Goal: Information Seeking & Learning: Learn about a topic

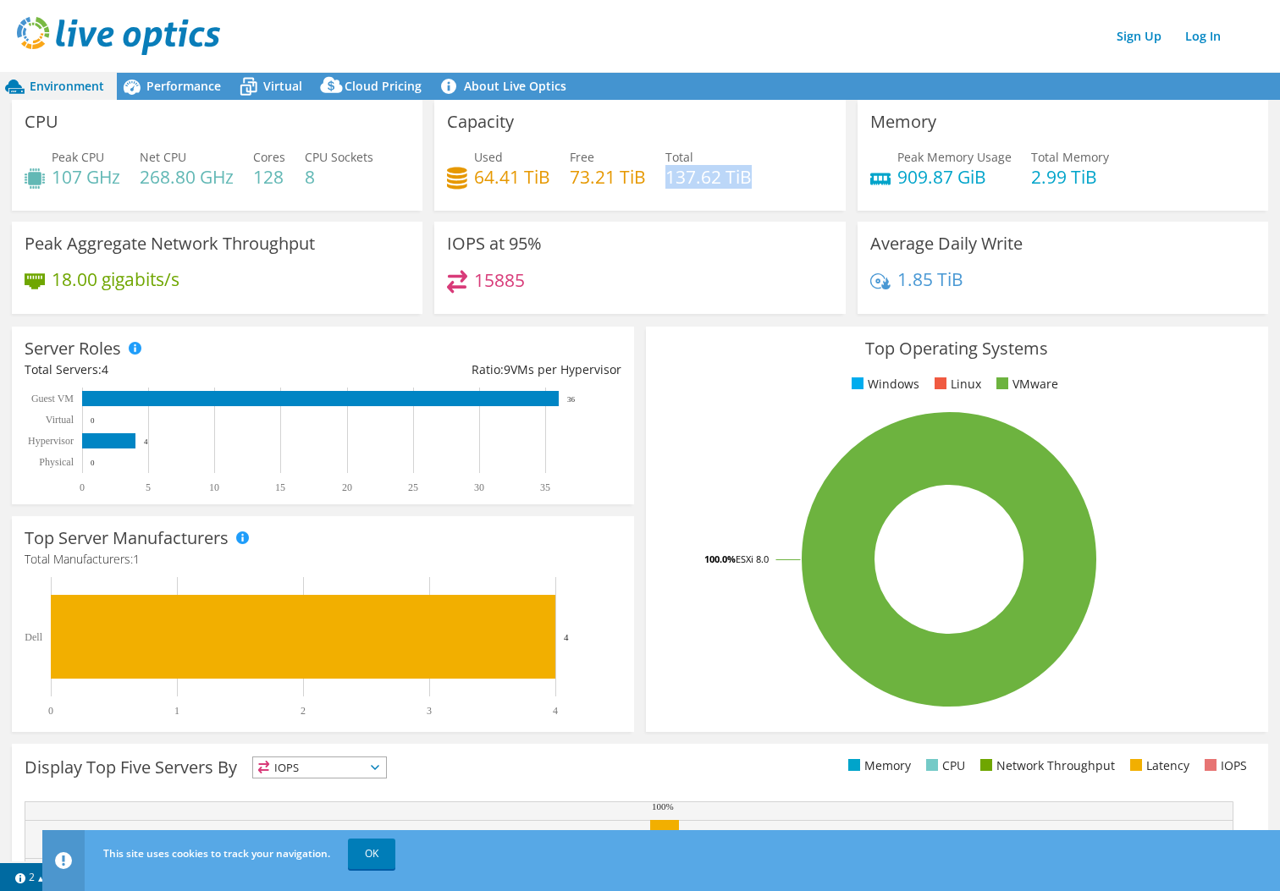
drag, startPoint x: 747, startPoint y: 177, endPoint x: 664, endPoint y: 172, distance: 83.1
click at [664, 172] on div "Used 64.41 TiB Free 73.21 TiB Total 137.62 TiB" at bounding box center [639, 175] width 385 height 55
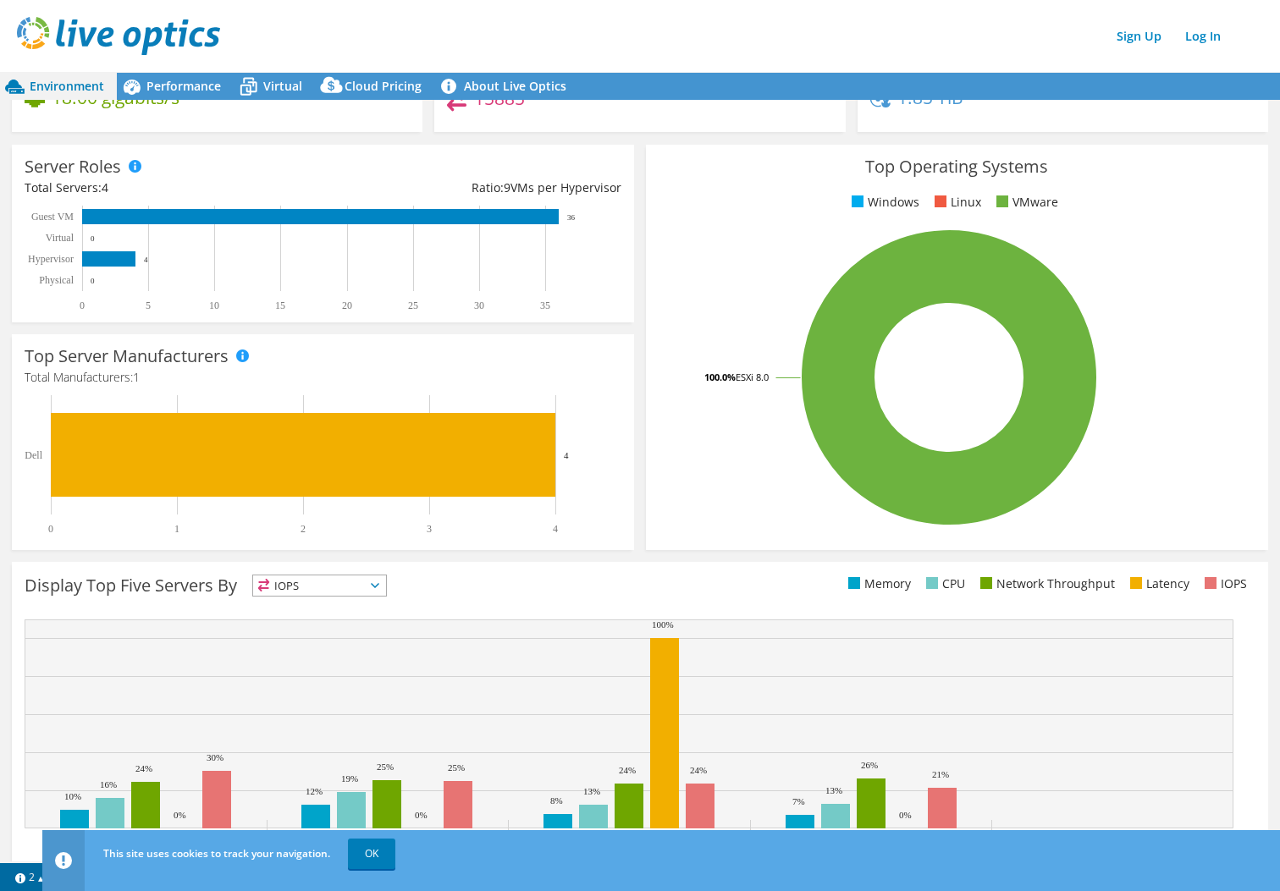
scroll to position [224, 0]
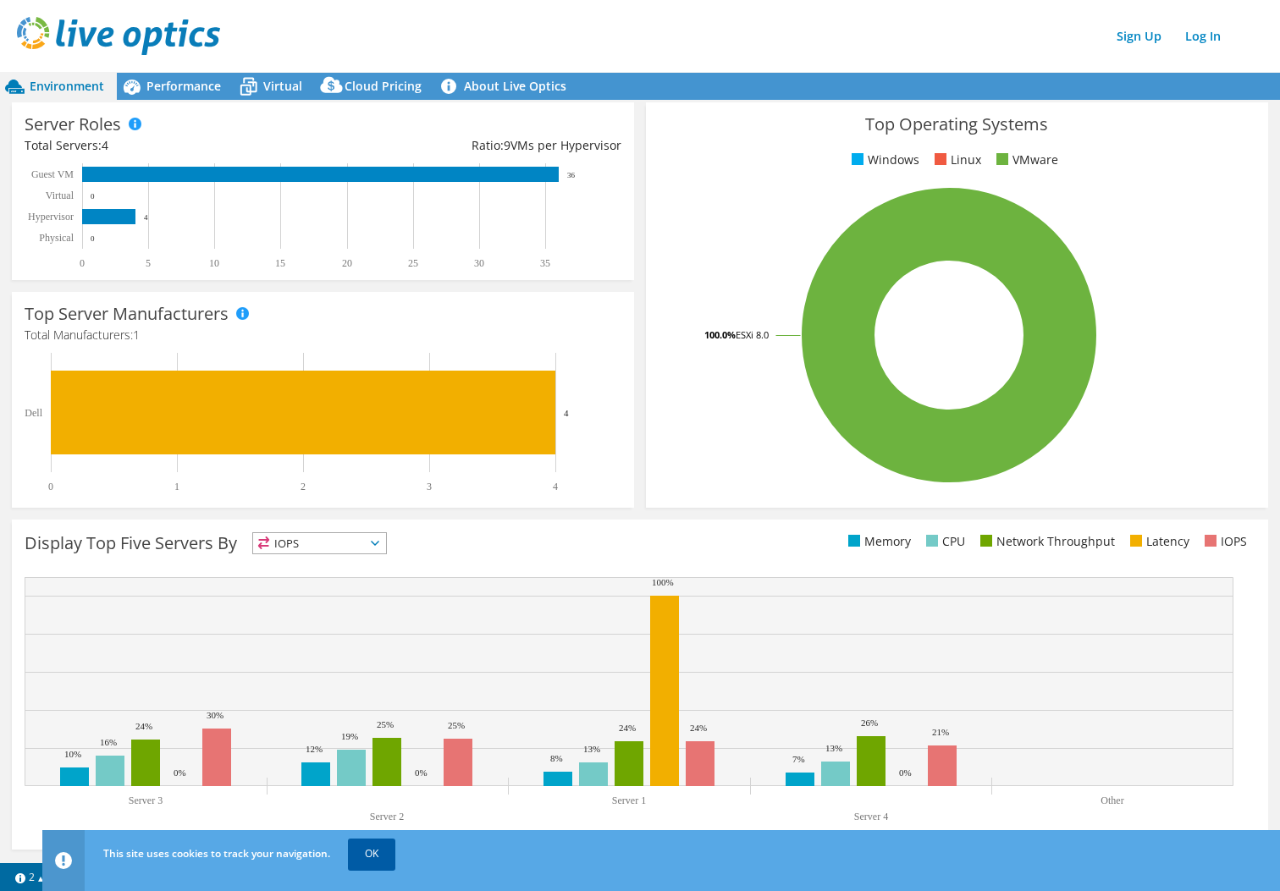
drag, startPoint x: 394, startPoint y: 845, endPoint x: 383, endPoint y: 852, distance: 13.7
click at [394, 845] on link "OK" at bounding box center [371, 854] width 47 height 30
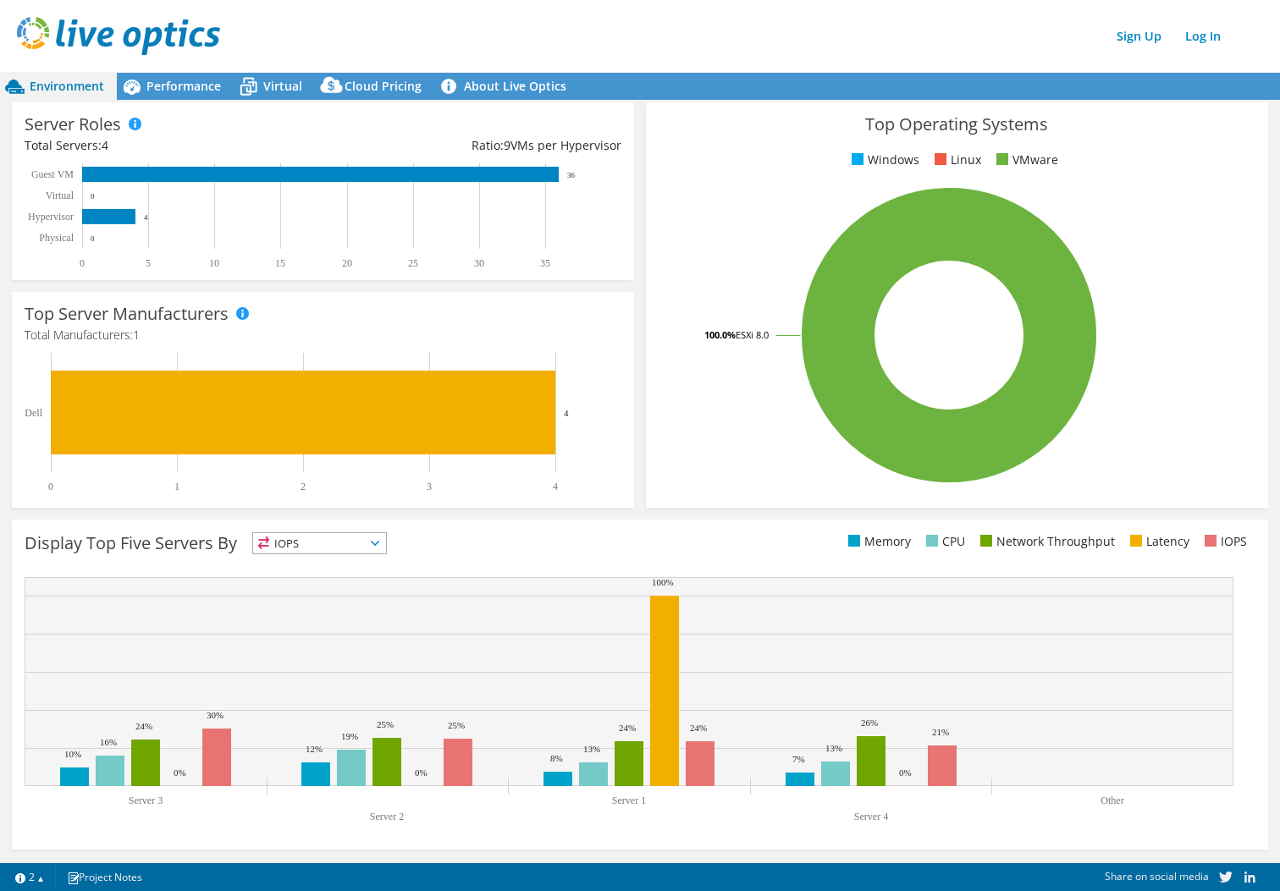
click at [346, 538] on span "IOPS" at bounding box center [319, 543] width 133 height 20
click at [477, 556] on div "Display Top Five Servers By IOPS IOPS" at bounding box center [332, 546] width 615 height 28
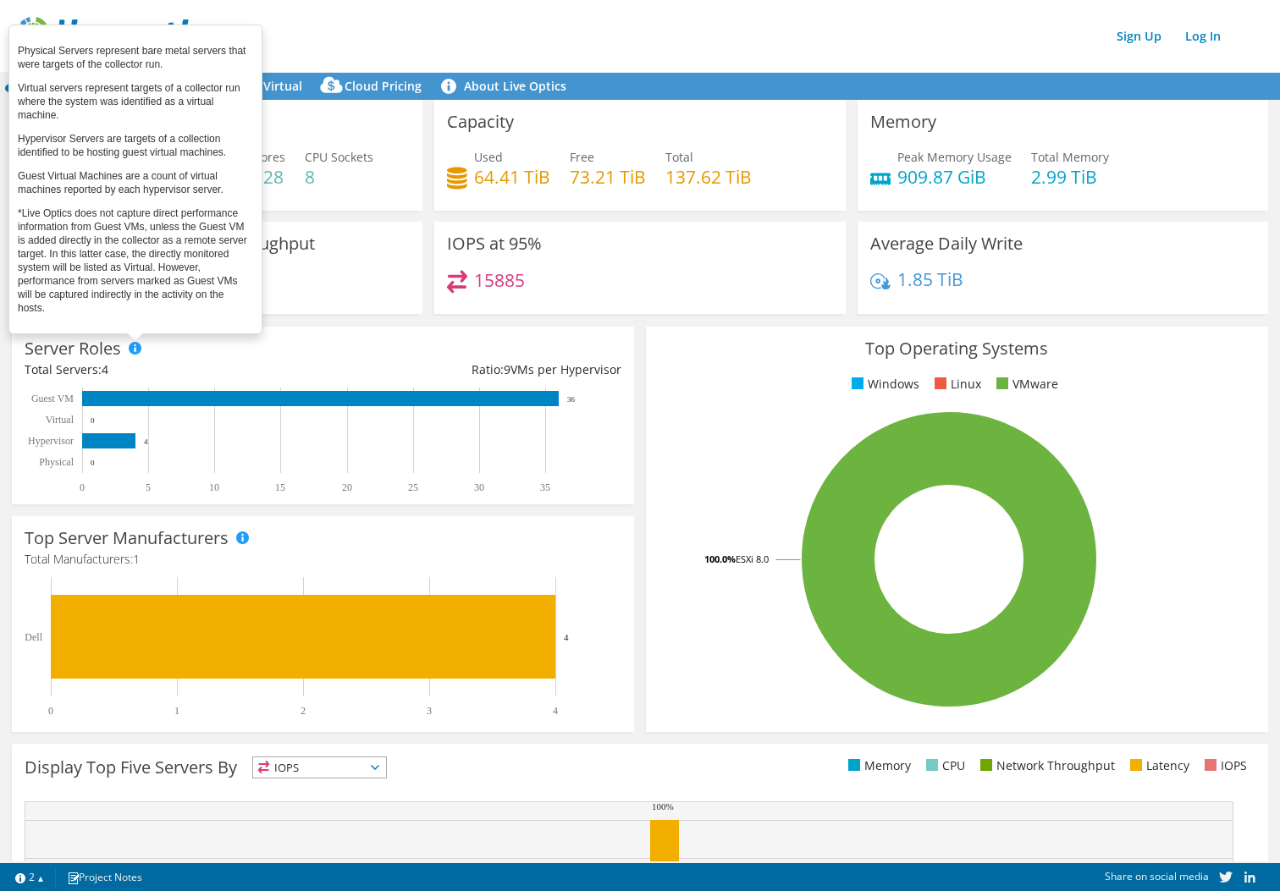
click at [131, 353] on span at bounding box center [135, 348] width 12 height 12
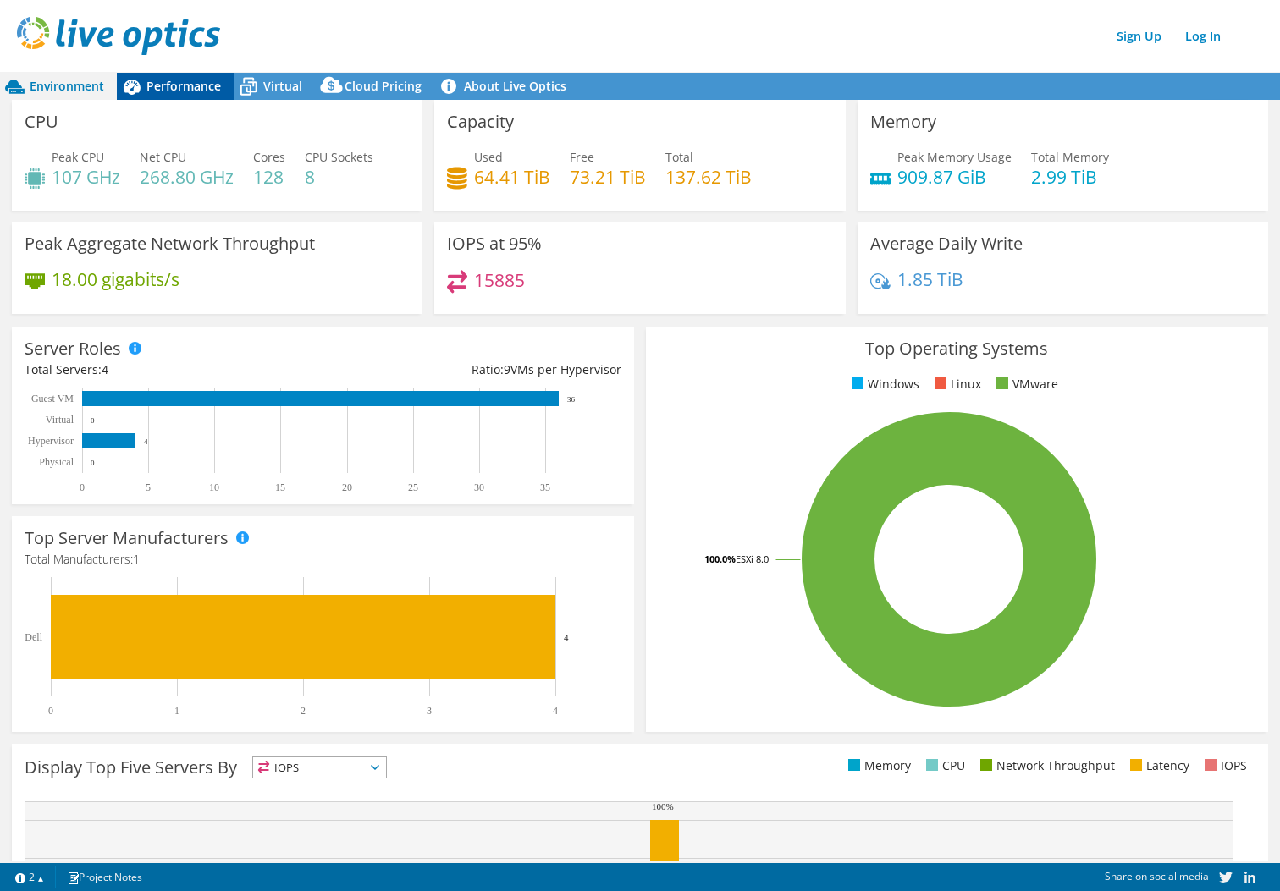
click at [182, 80] on span "Performance" at bounding box center [183, 86] width 74 height 16
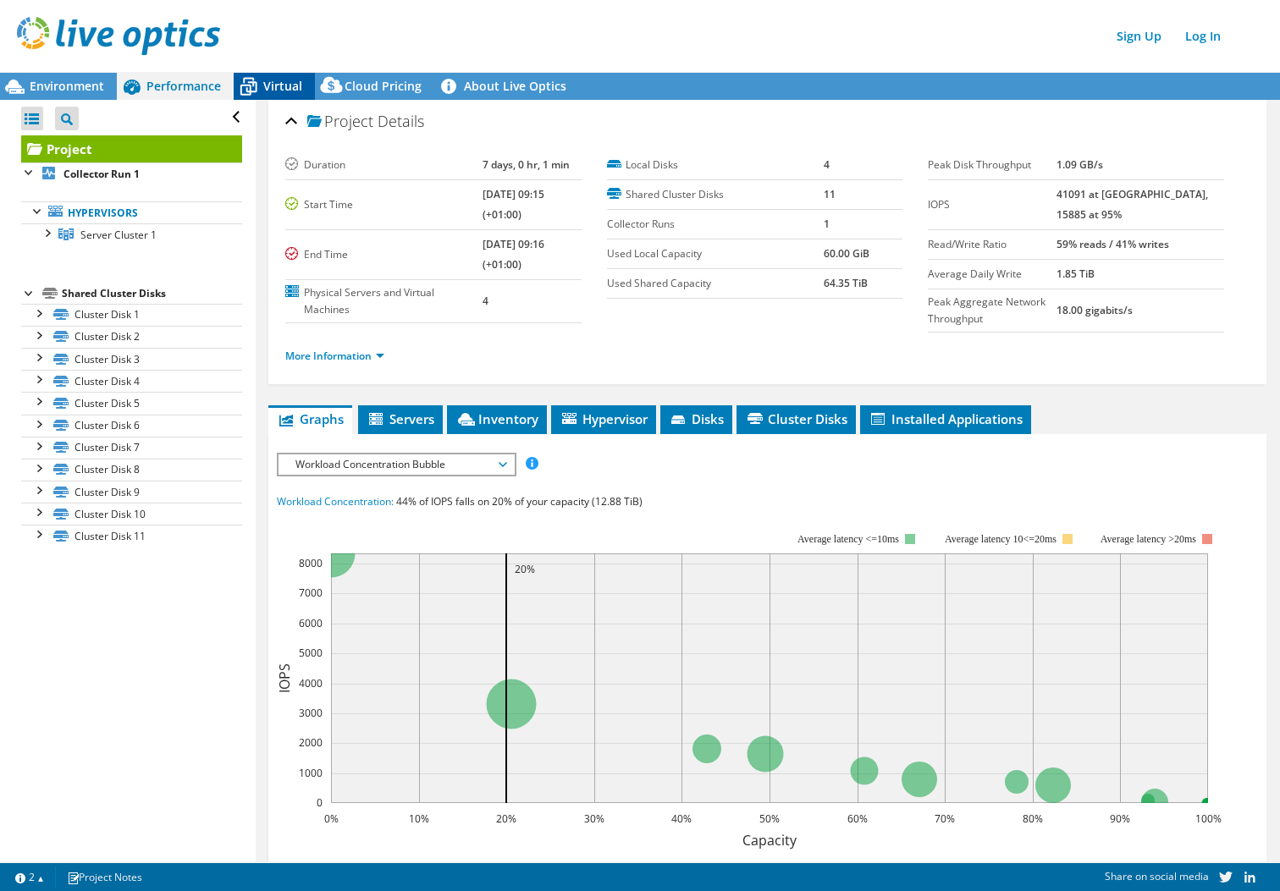
click at [286, 84] on span "Virtual" at bounding box center [282, 86] width 39 height 16
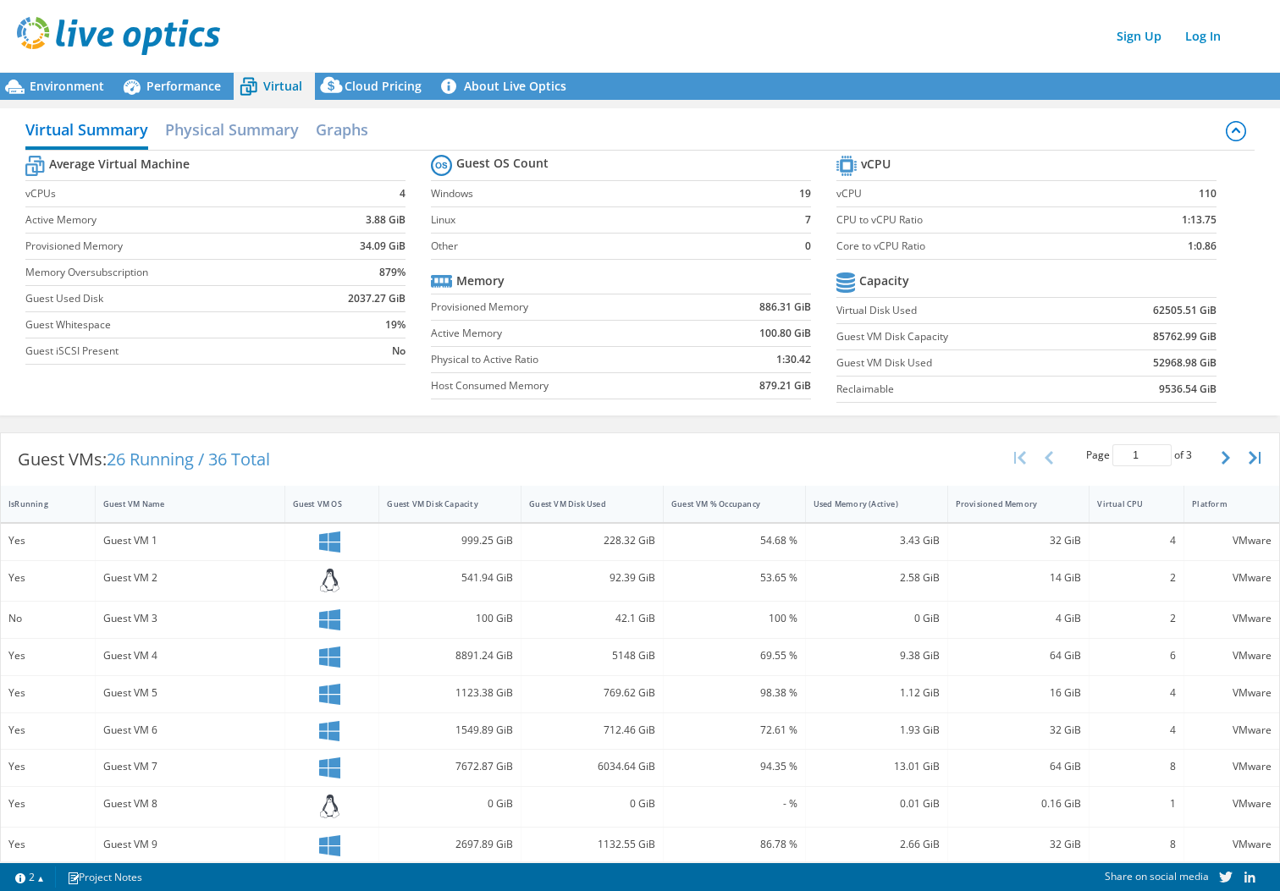
drag, startPoint x: 70, startPoint y: 86, endPoint x: 383, endPoint y: 25, distance: 319.3
click at [70, 87] on span "Environment" at bounding box center [67, 86] width 74 height 16
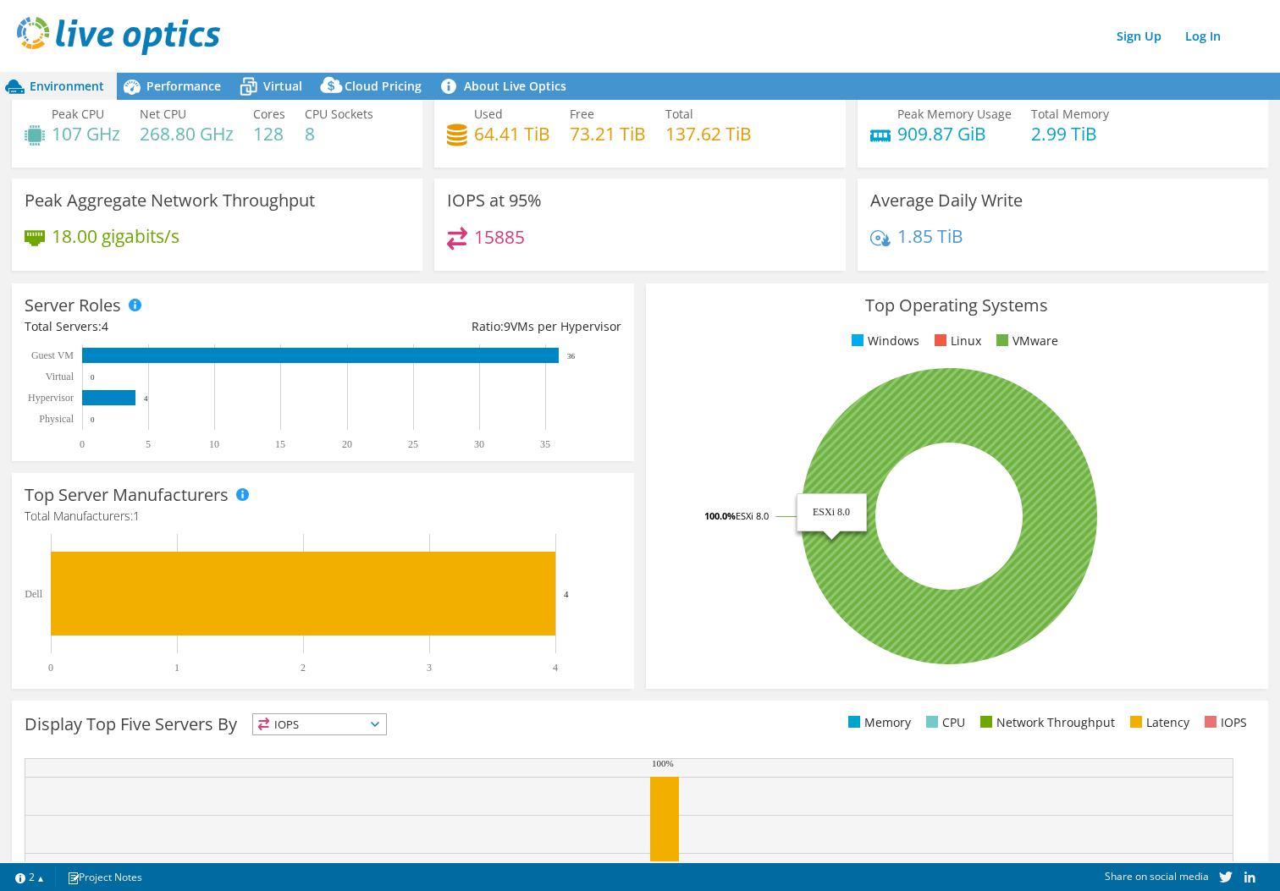
scroll to position [224, 0]
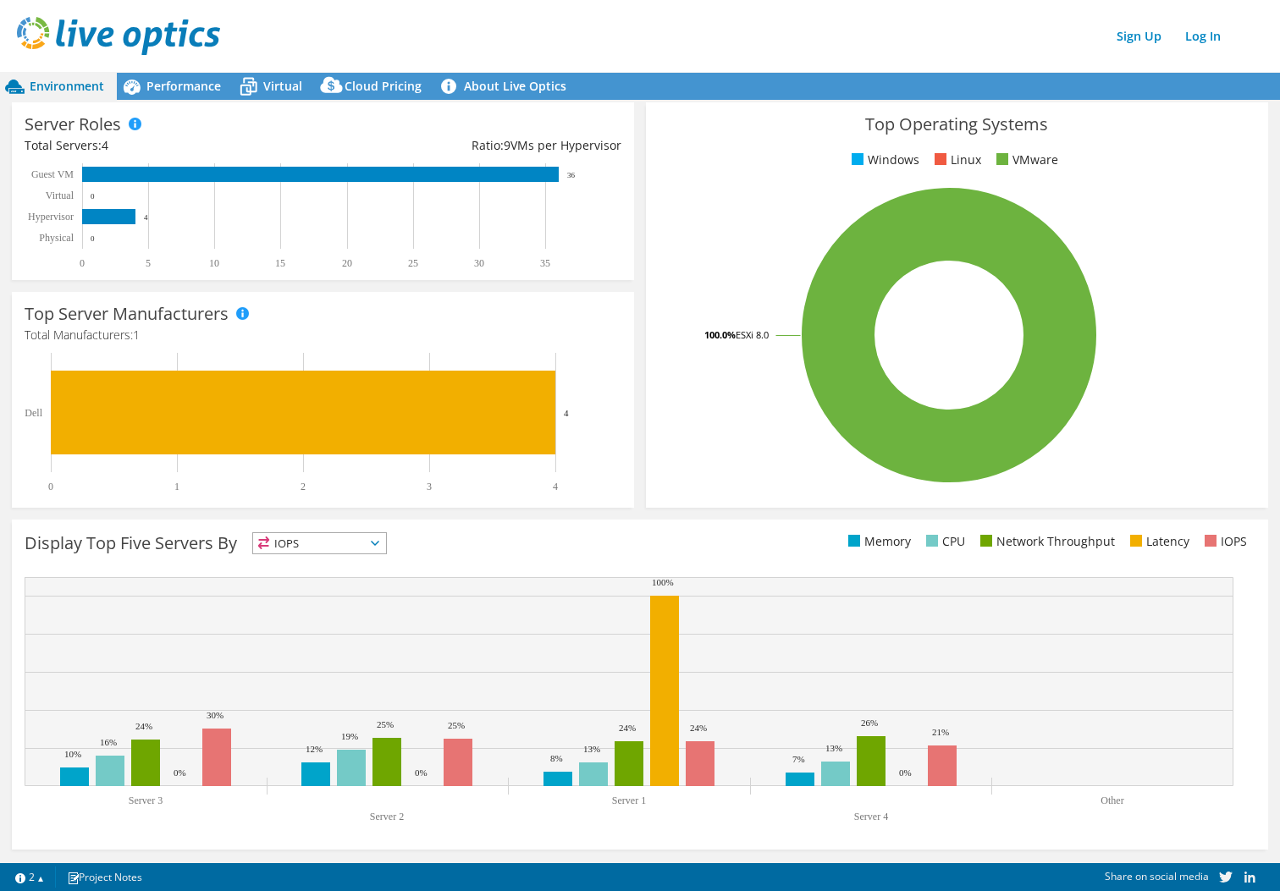
click at [352, 541] on span "IOPS" at bounding box center [319, 543] width 133 height 20
click at [477, 543] on div "Display Top Five Servers By IOPS IOPS" at bounding box center [332, 546] width 615 height 28
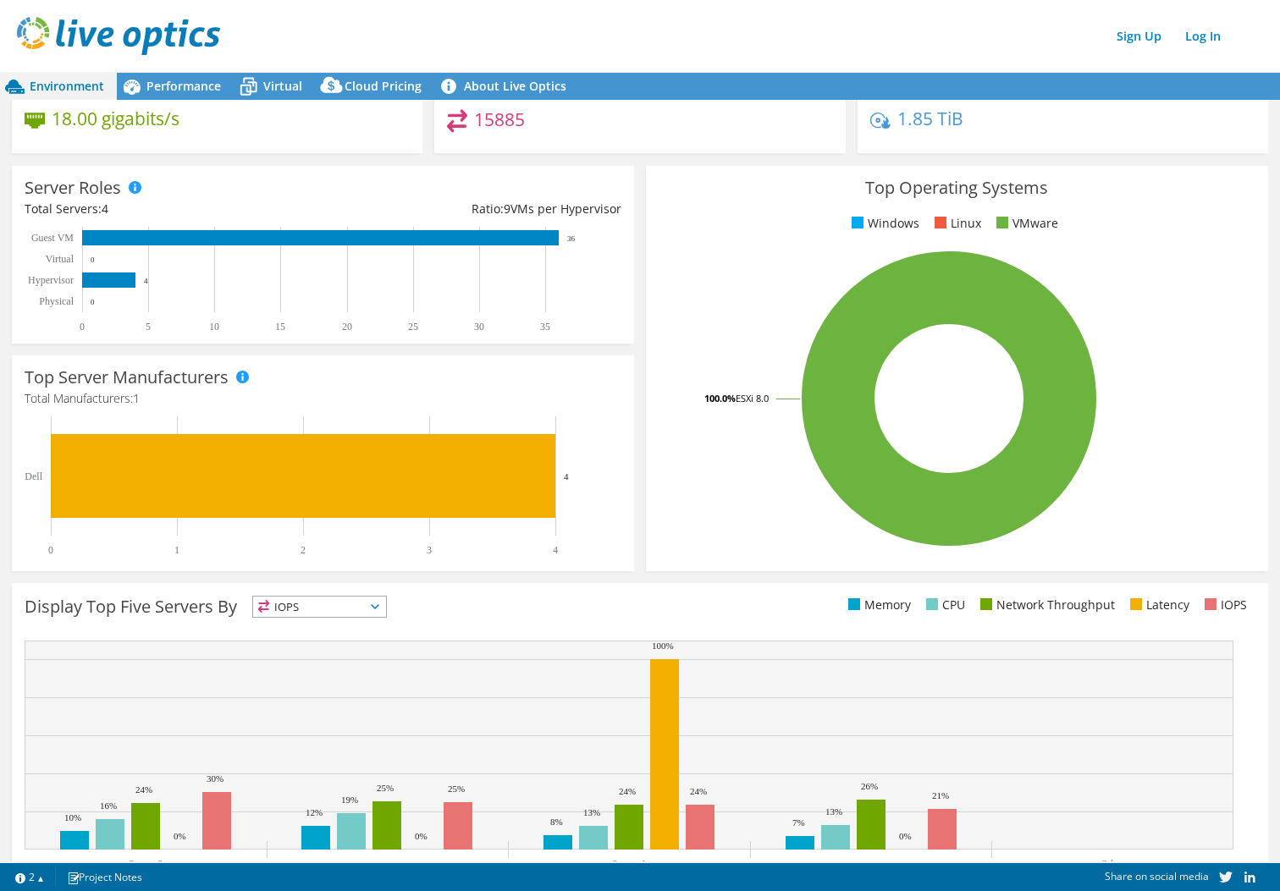
scroll to position [0, 0]
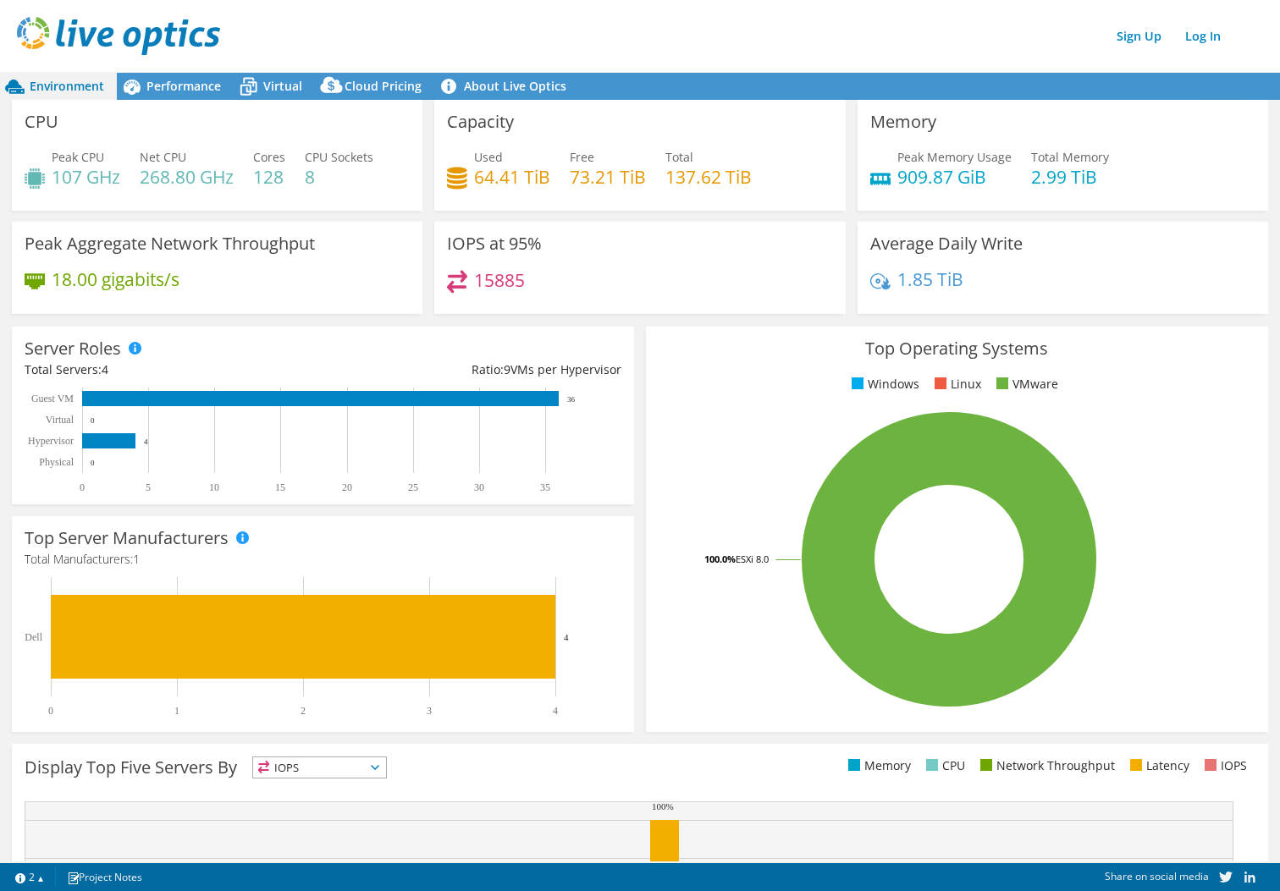
click at [380, 779] on div "Display Top Five Servers By IOPS IOPS" at bounding box center [332, 771] width 615 height 28
click at [173, 84] on span "Performance" at bounding box center [183, 86] width 74 height 16
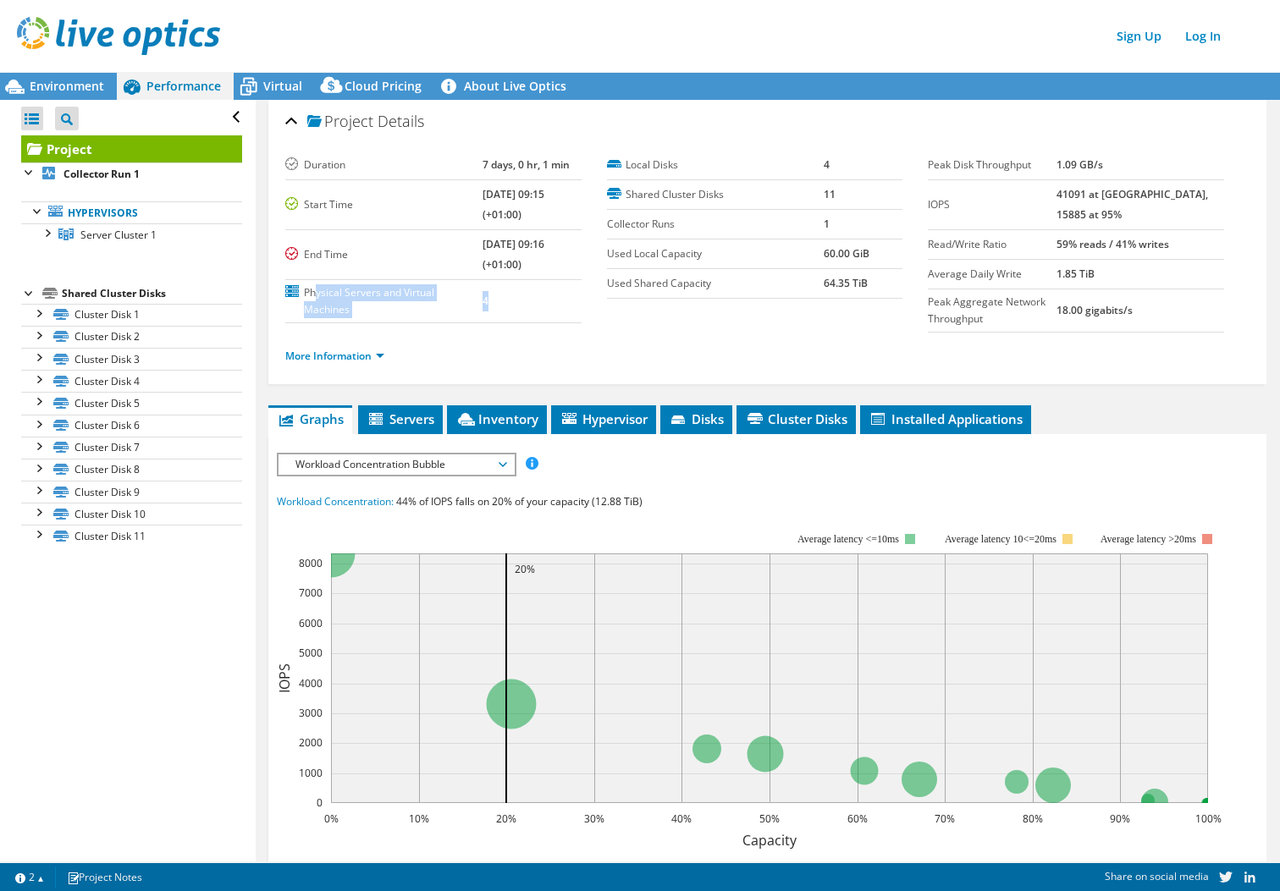
click at [318, 301] on label "Physical Servers and Virtual Machines" at bounding box center [383, 301] width 197 height 34
click at [397, 303] on label "Physical Servers and Virtual Machines" at bounding box center [383, 301] width 197 height 34
click at [365, 293] on label "Physical Servers and Virtual Machines" at bounding box center [383, 301] width 197 height 34
click at [341, 356] on link "More Information" at bounding box center [334, 356] width 99 height 14
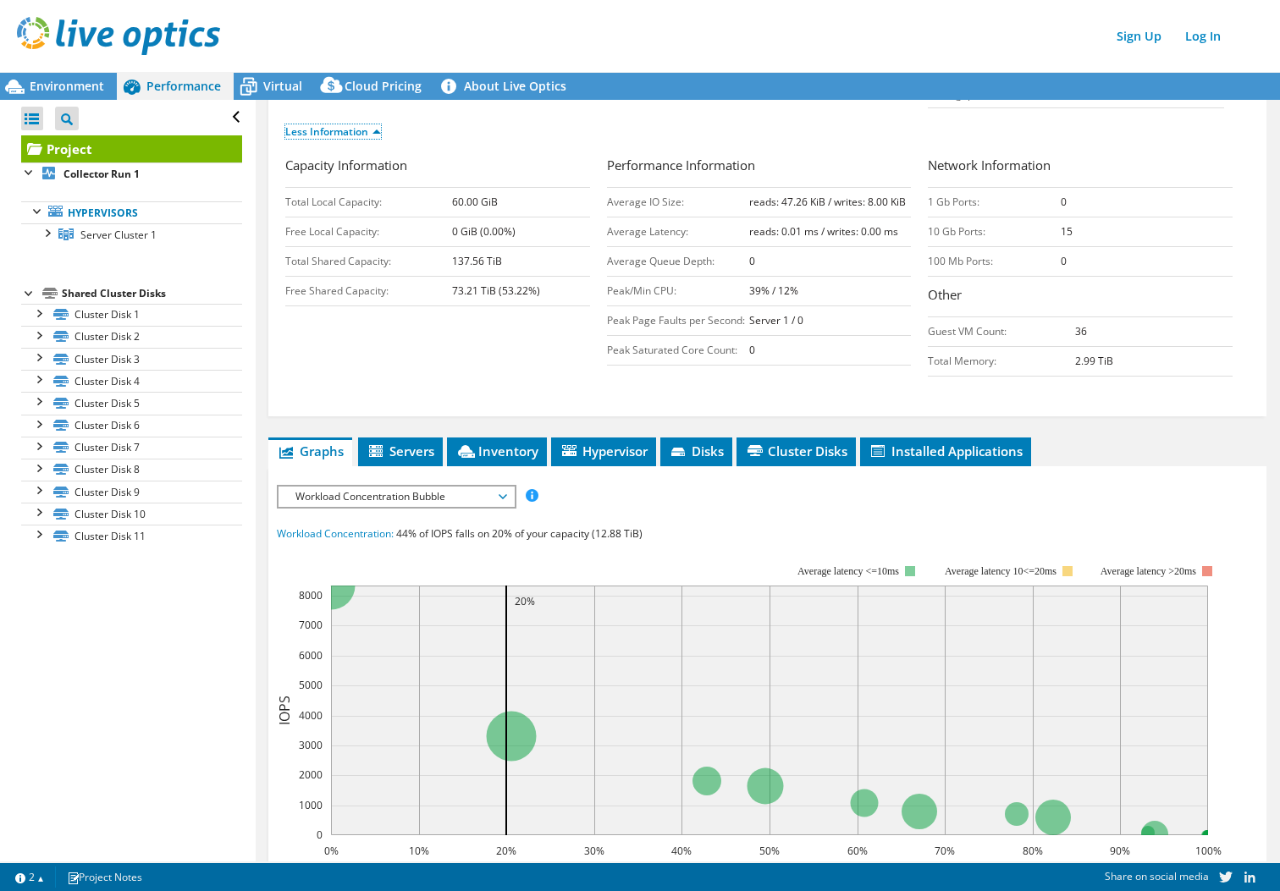
scroll to position [246, 0]
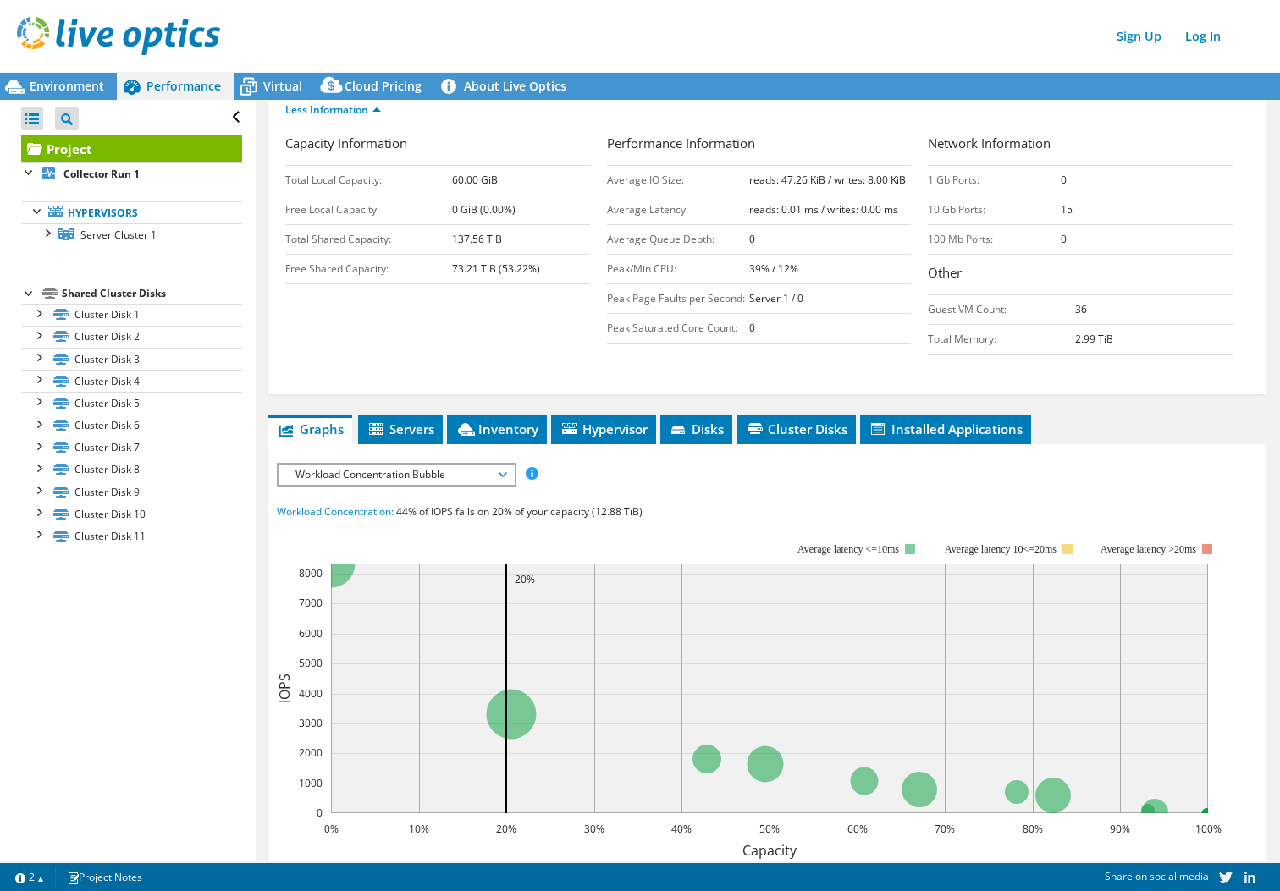
click at [1162, 842] on rect at bounding box center [749, 690] width 945 height 339
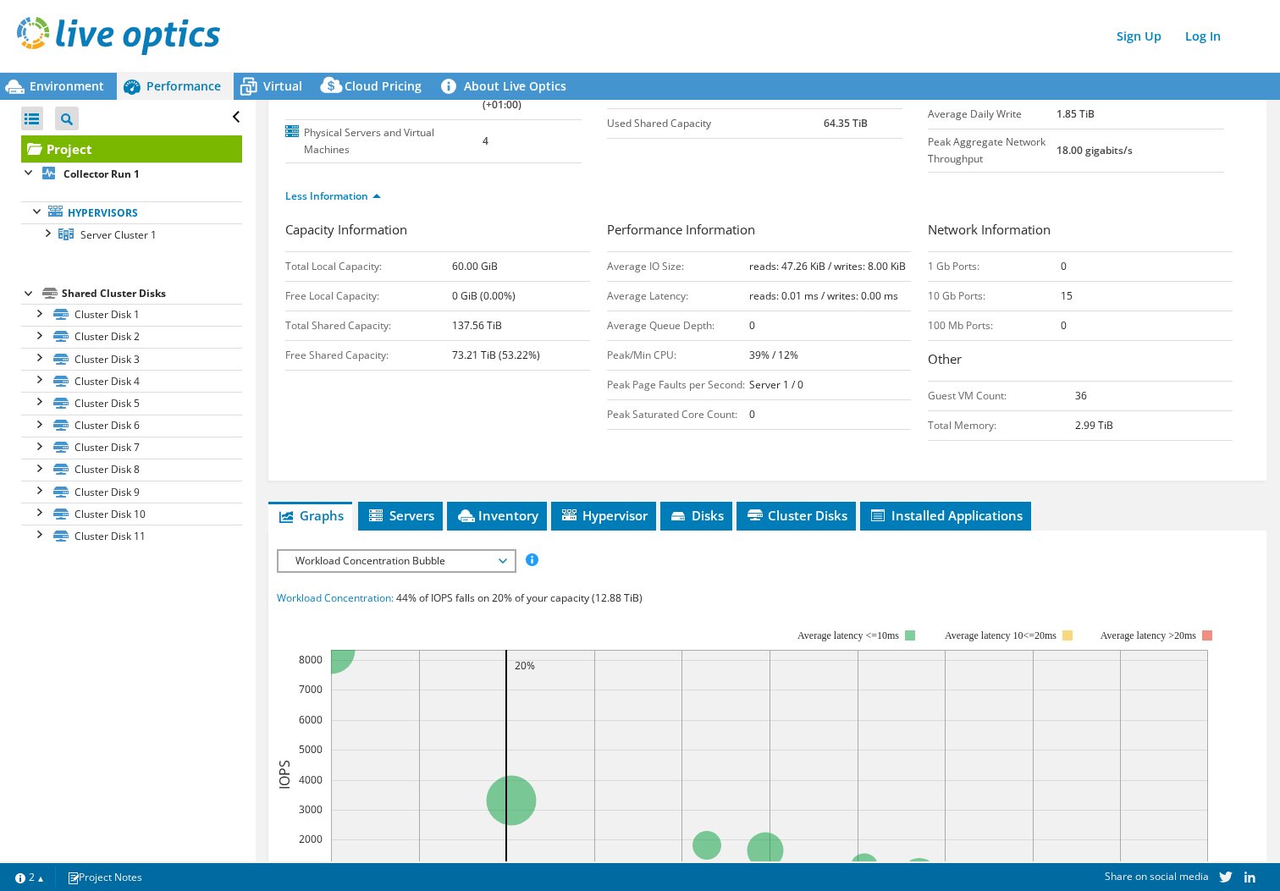
scroll to position [0, 0]
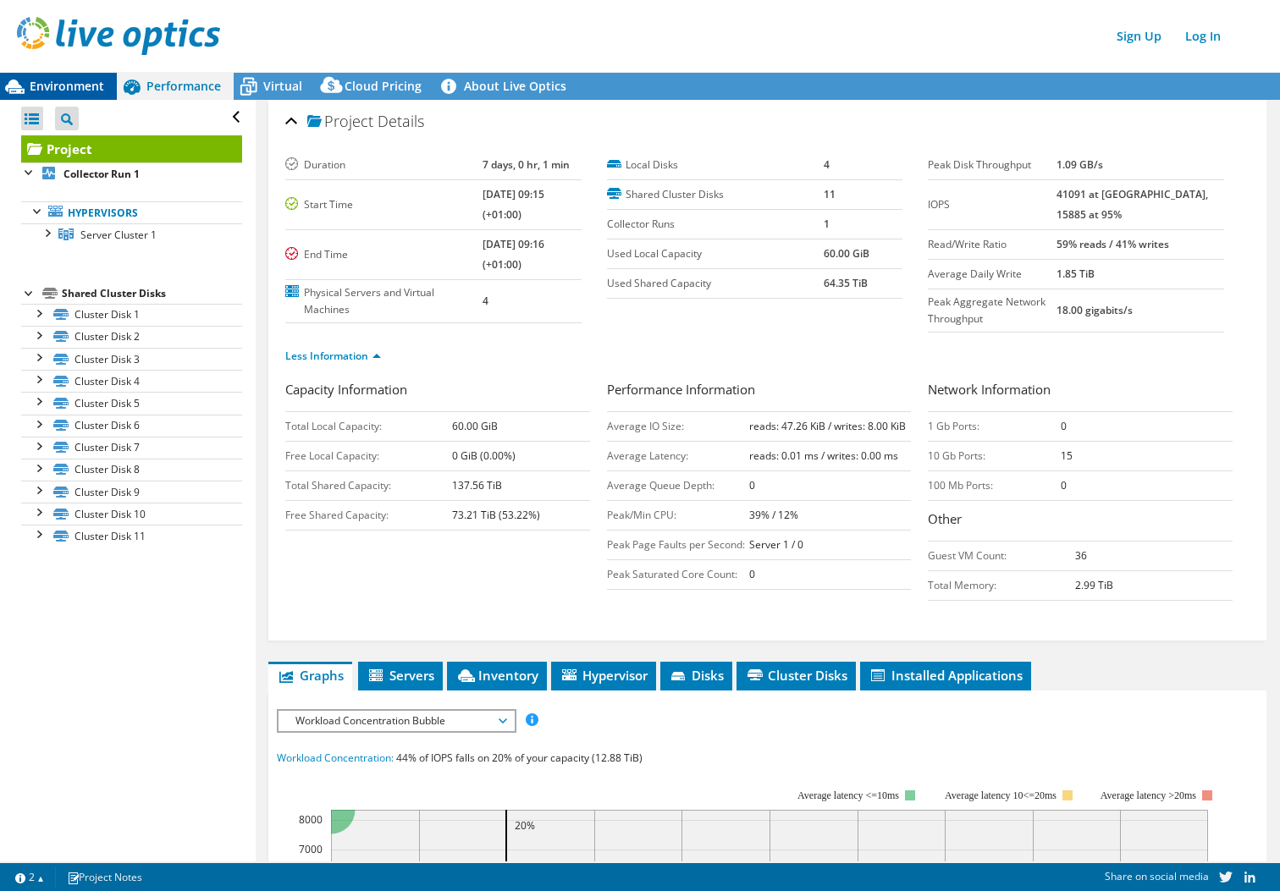
click at [75, 85] on span "Environment" at bounding box center [67, 86] width 74 height 16
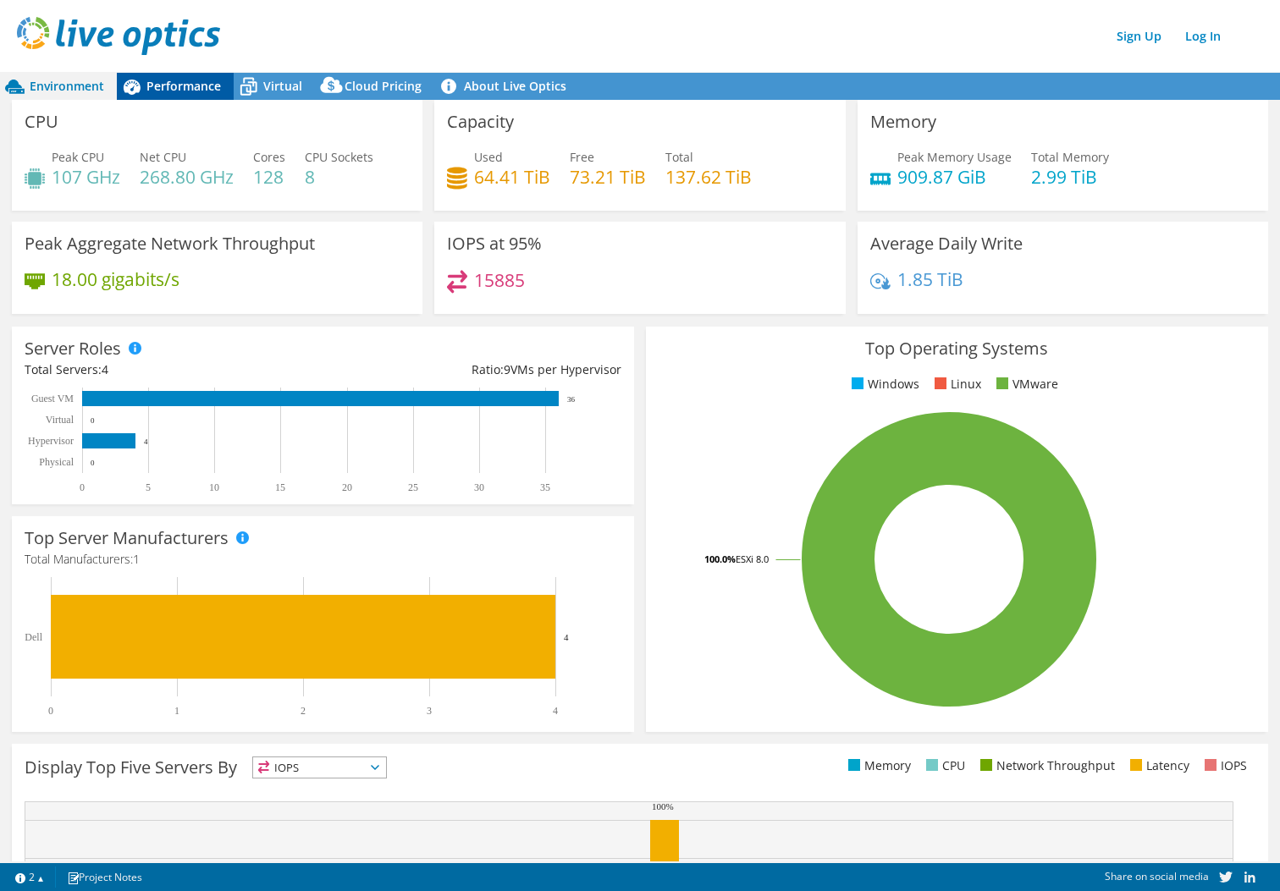
click at [180, 87] on span "Performance" at bounding box center [183, 86] width 74 height 16
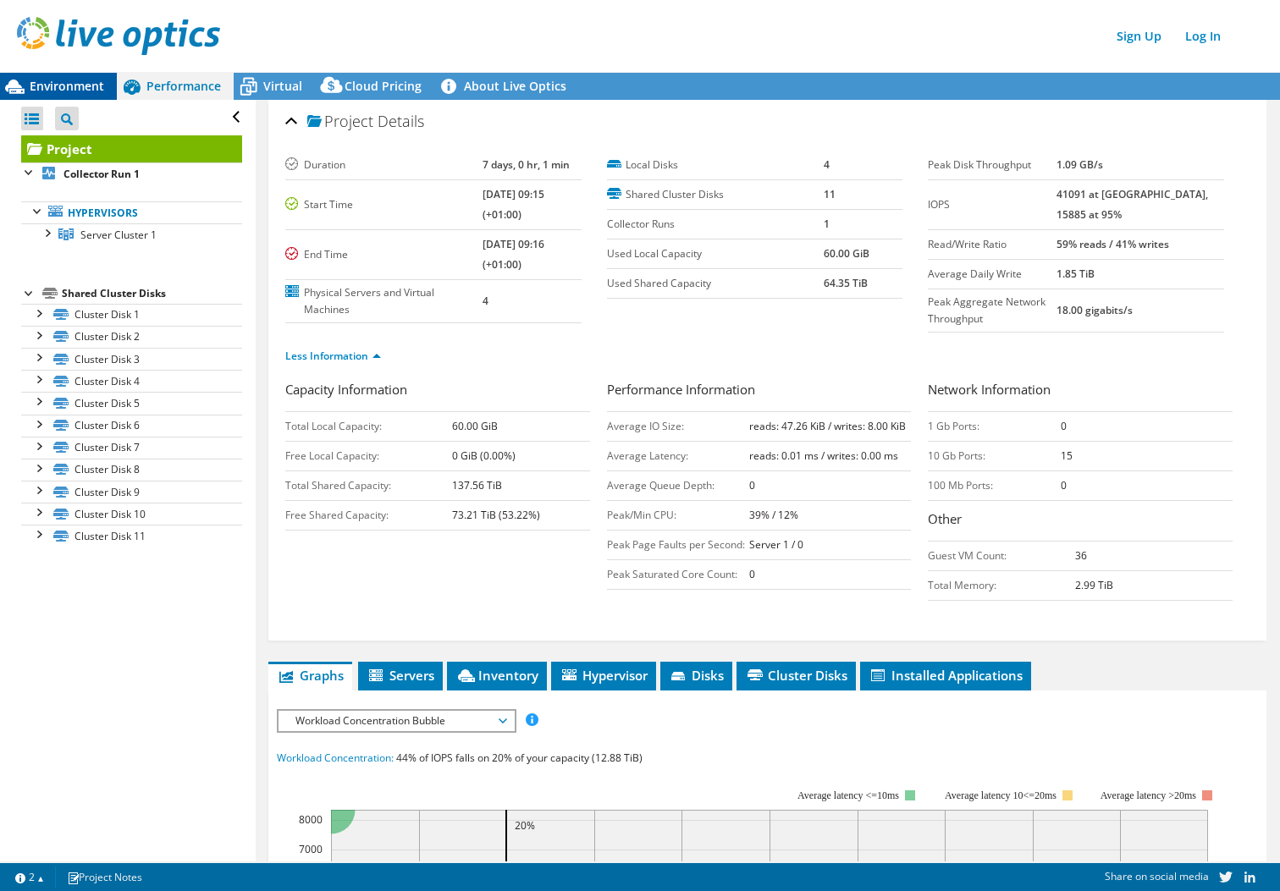
click at [37, 93] on span "Environment" at bounding box center [67, 86] width 74 height 16
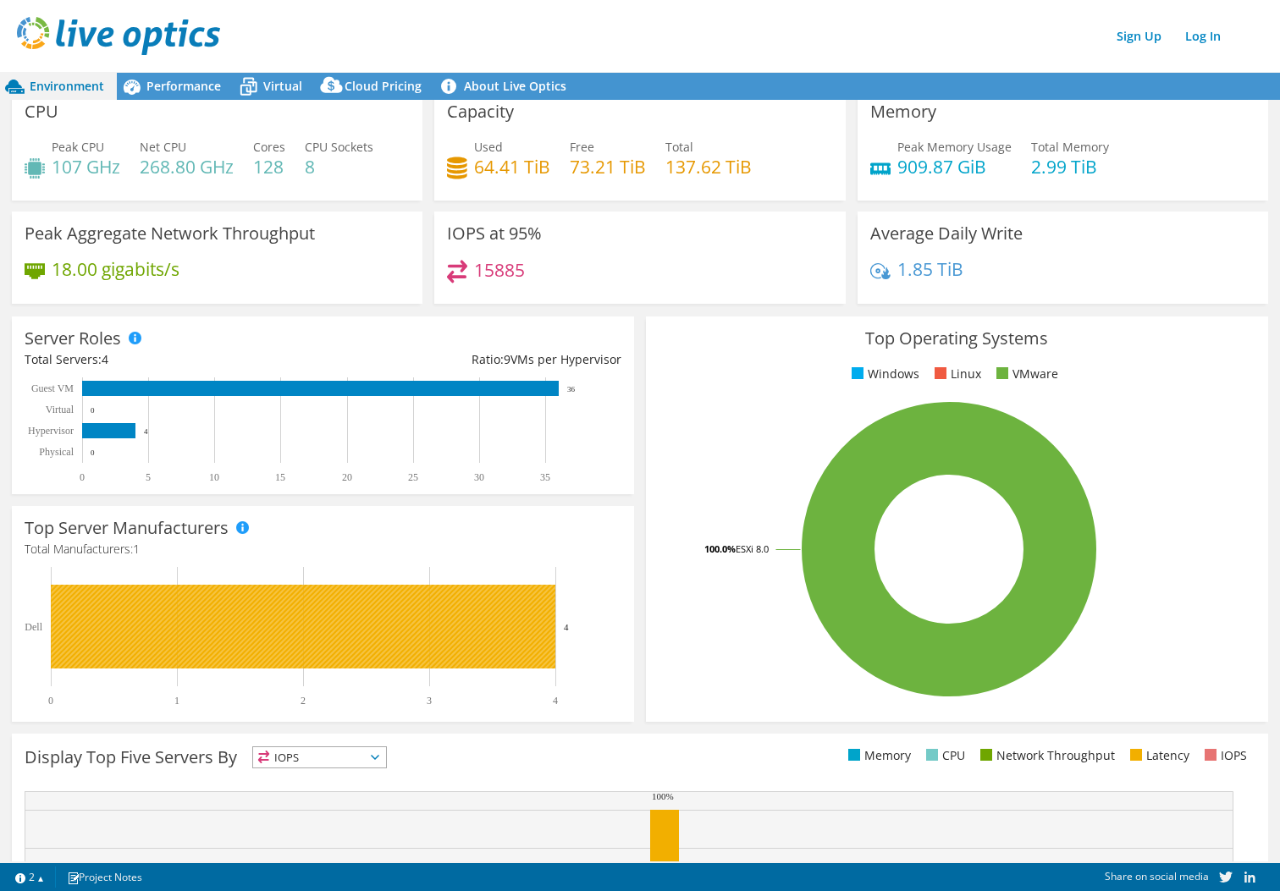
scroll to position [224, 0]
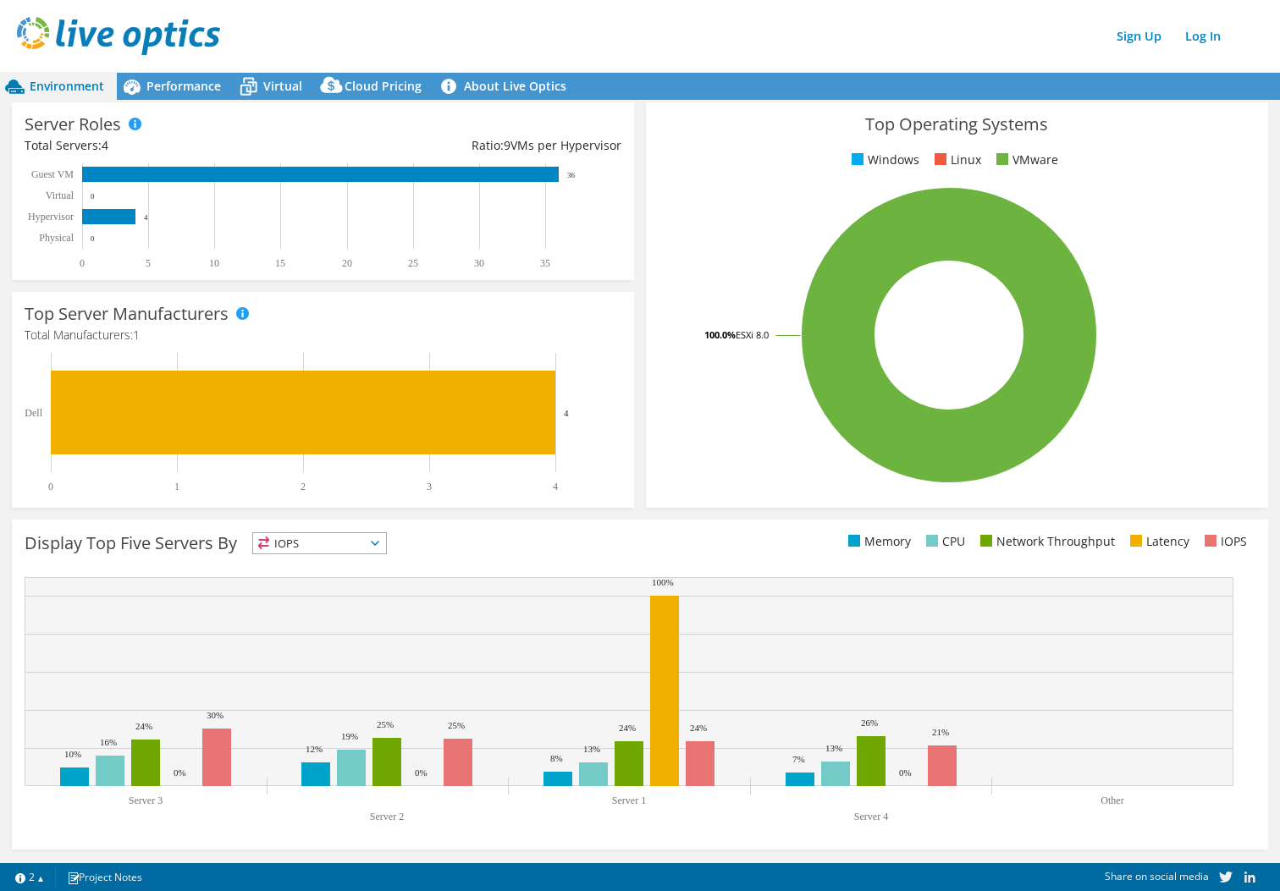
click at [293, 549] on span "IOPS" at bounding box center [319, 543] width 133 height 20
click at [251, 850] on div "This graph will display once collector runs have completed Display Top Five Ser…" at bounding box center [640, 685] width 1268 height 342
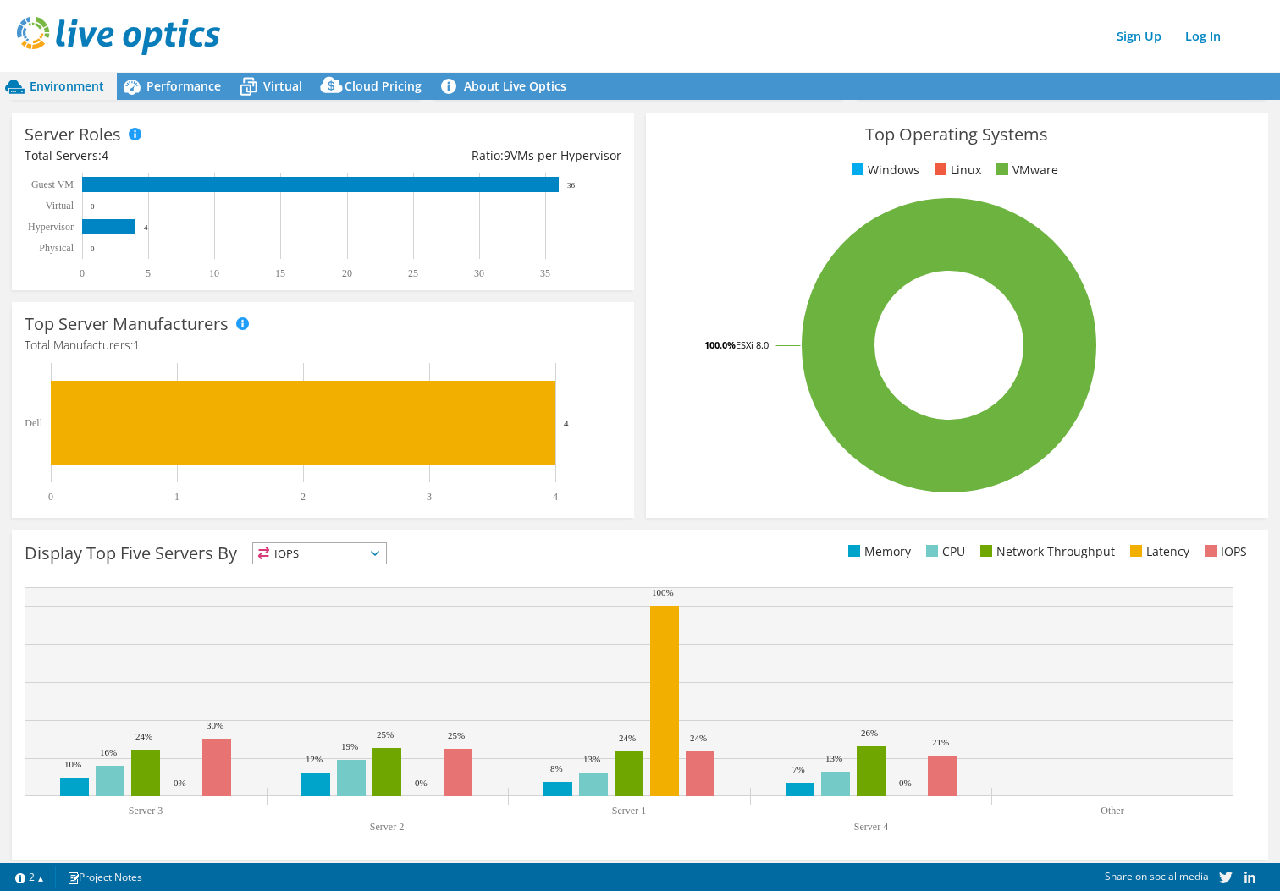
scroll to position [0, 0]
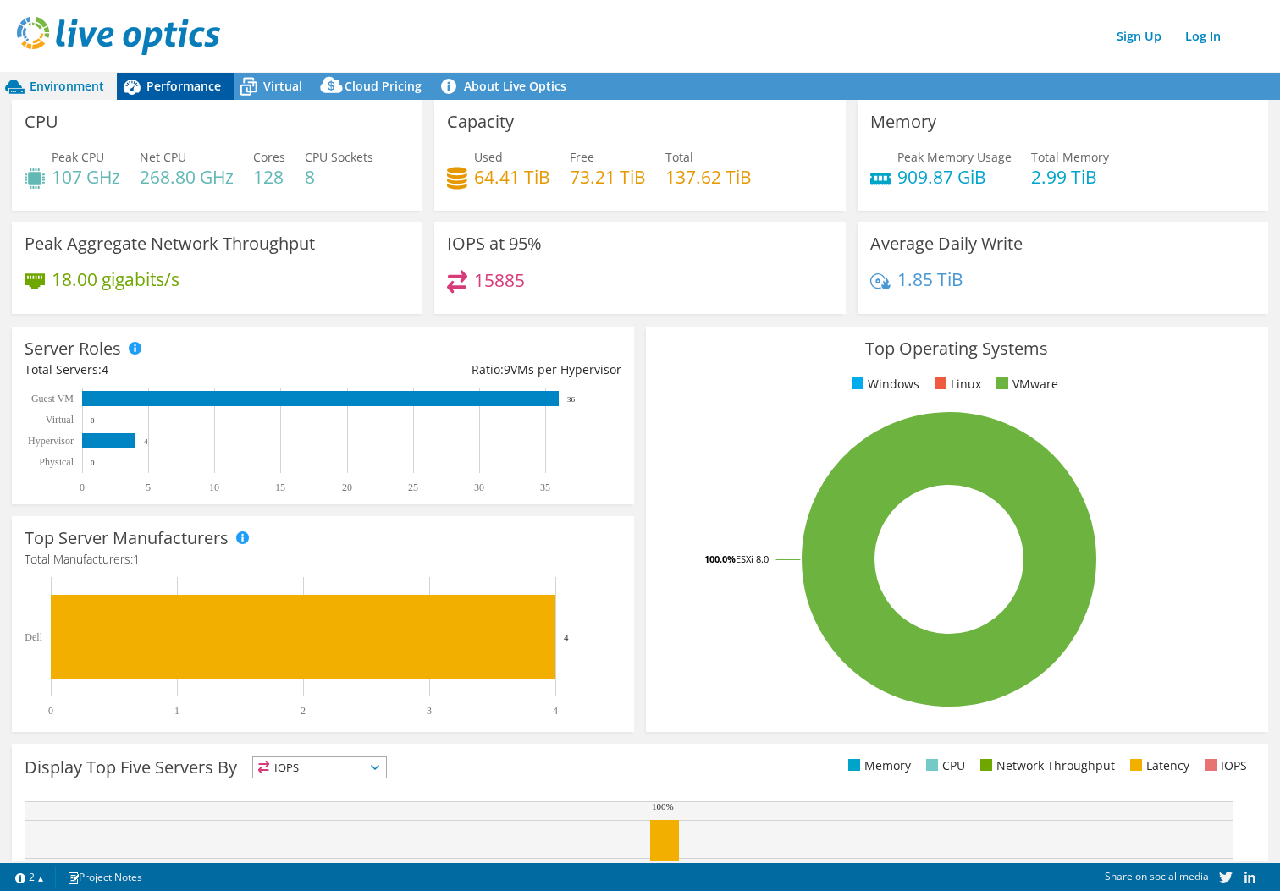
click at [212, 83] on span "Performance" at bounding box center [183, 86] width 74 height 16
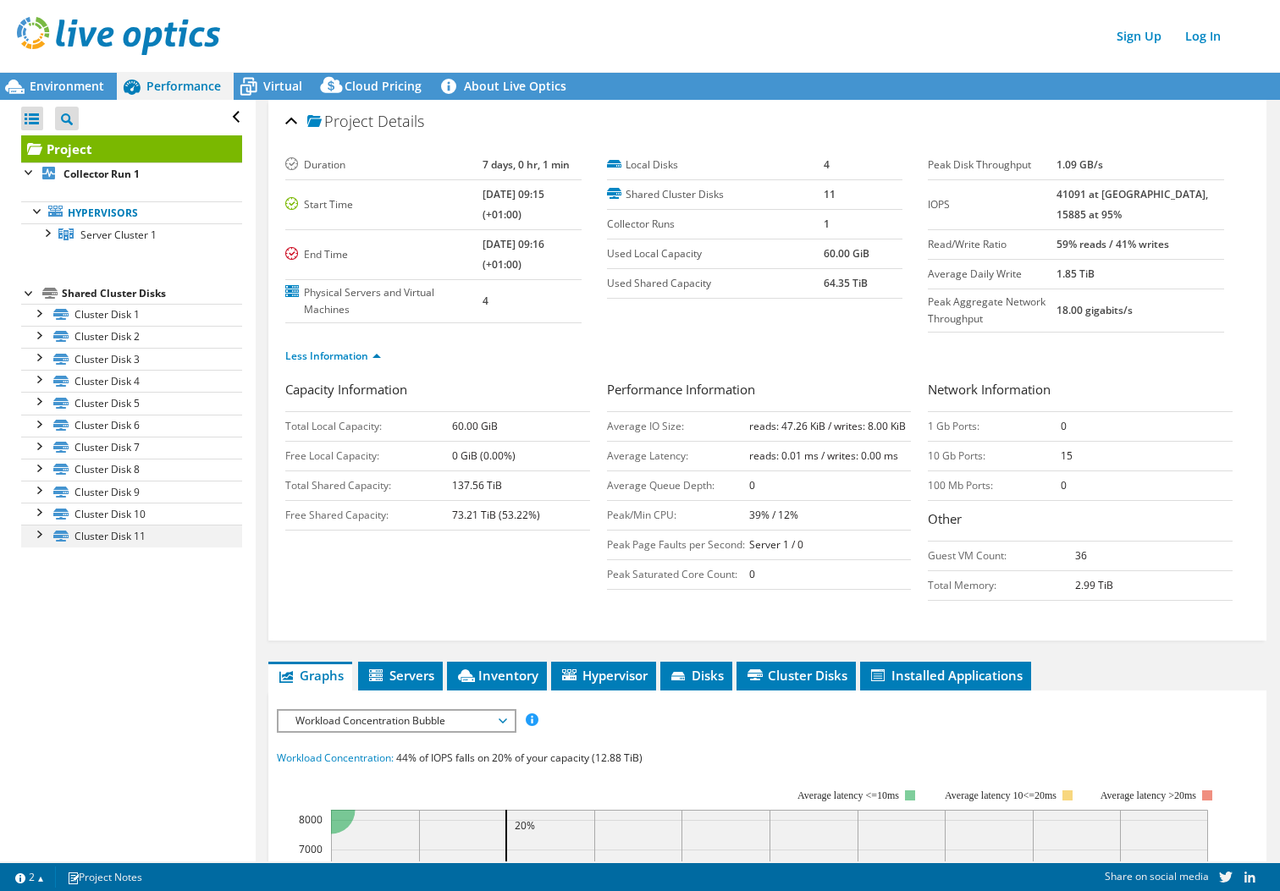
click at [35, 537] on div at bounding box center [38, 533] width 17 height 17
click at [36, 538] on div at bounding box center [38, 533] width 17 height 17
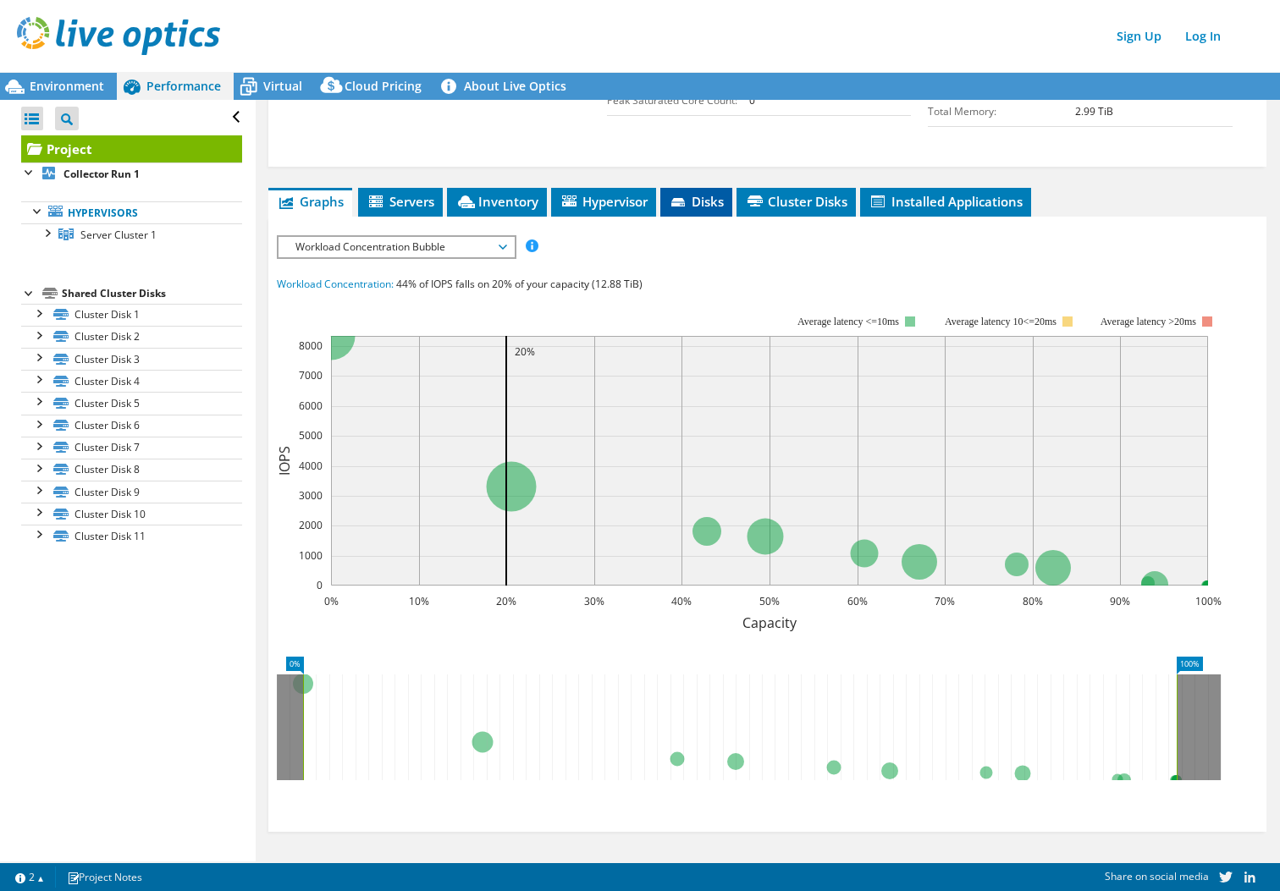
click at [710, 190] on li "Disks" at bounding box center [696, 202] width 72 height 29
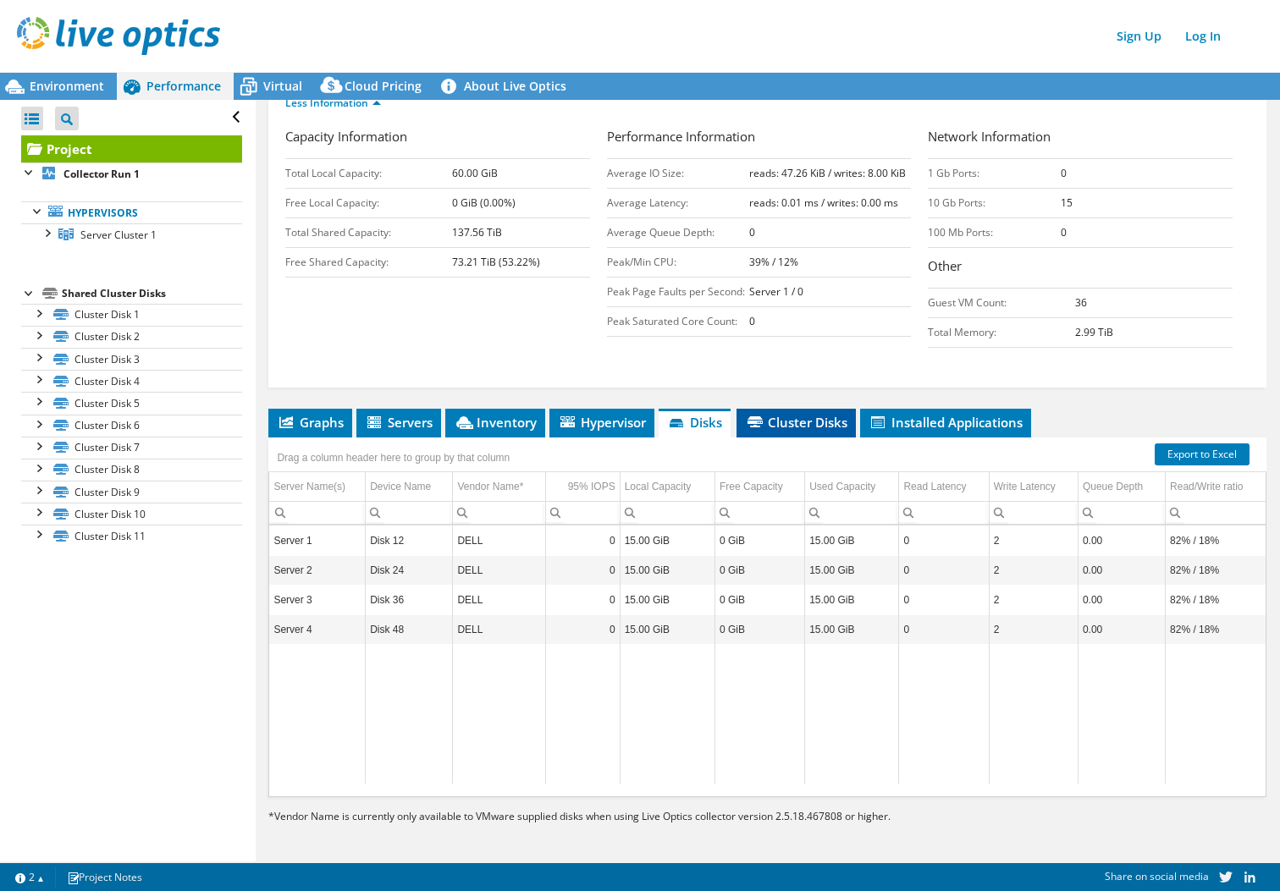
click at [768, 431] on li "Cluster Disks" at bounding box center [796, 423] width 119 height 29
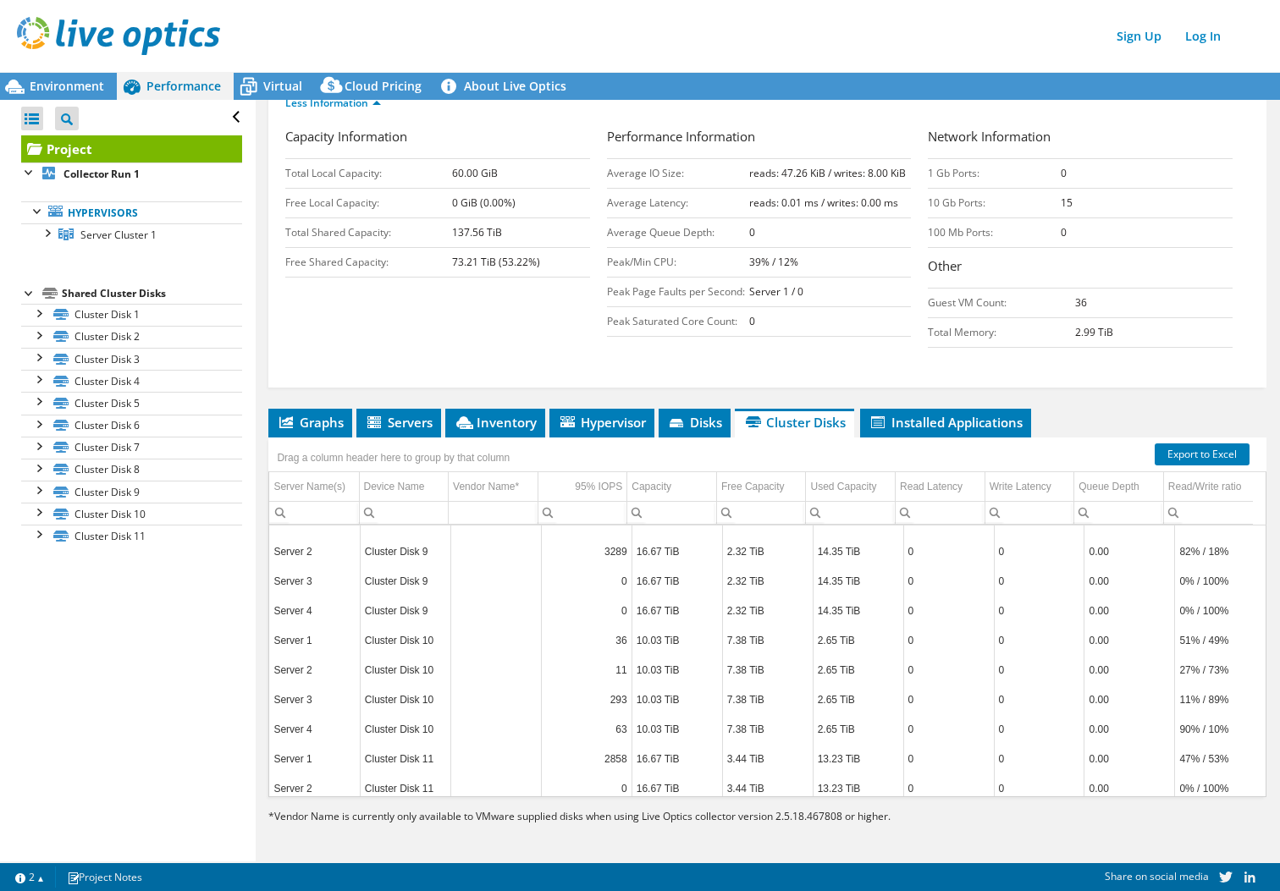
scroll to position [1034, 0]
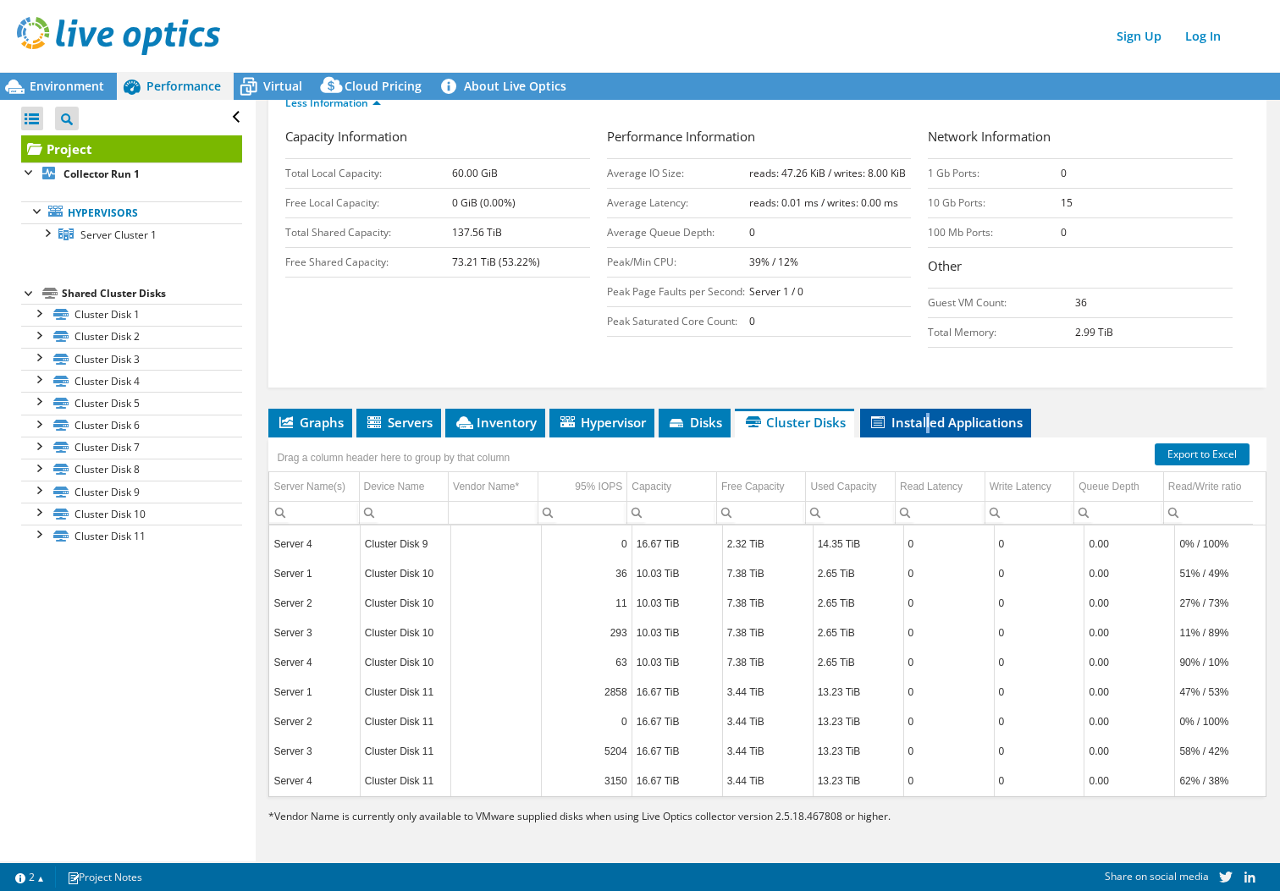
click at [930, 424] on span "Installed Applications" at bounding box center [946, 422] width 154 height 17
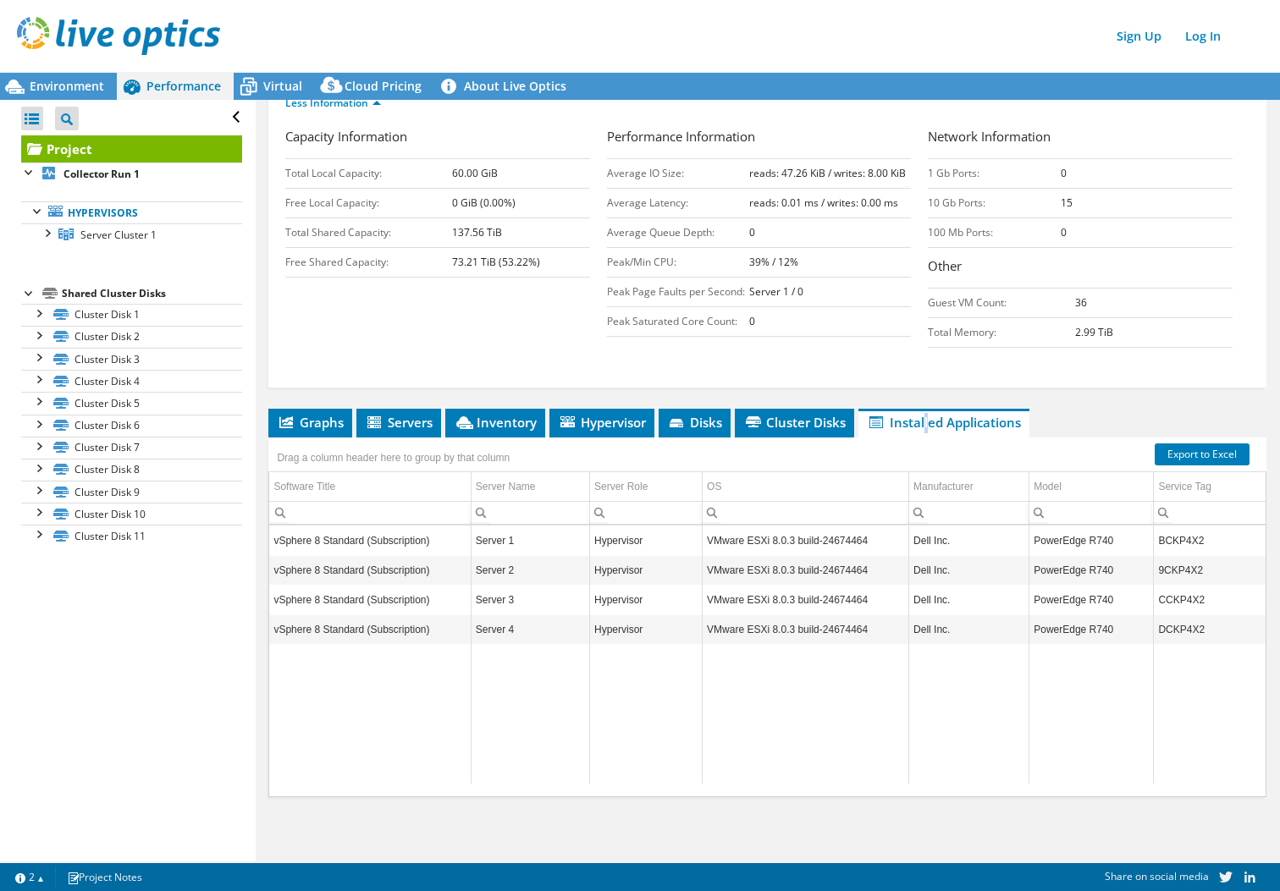
scroll to position [0, 4]
click at [705, 423] on span "Disks" at bounding box center [694, 422] width 55 height 17
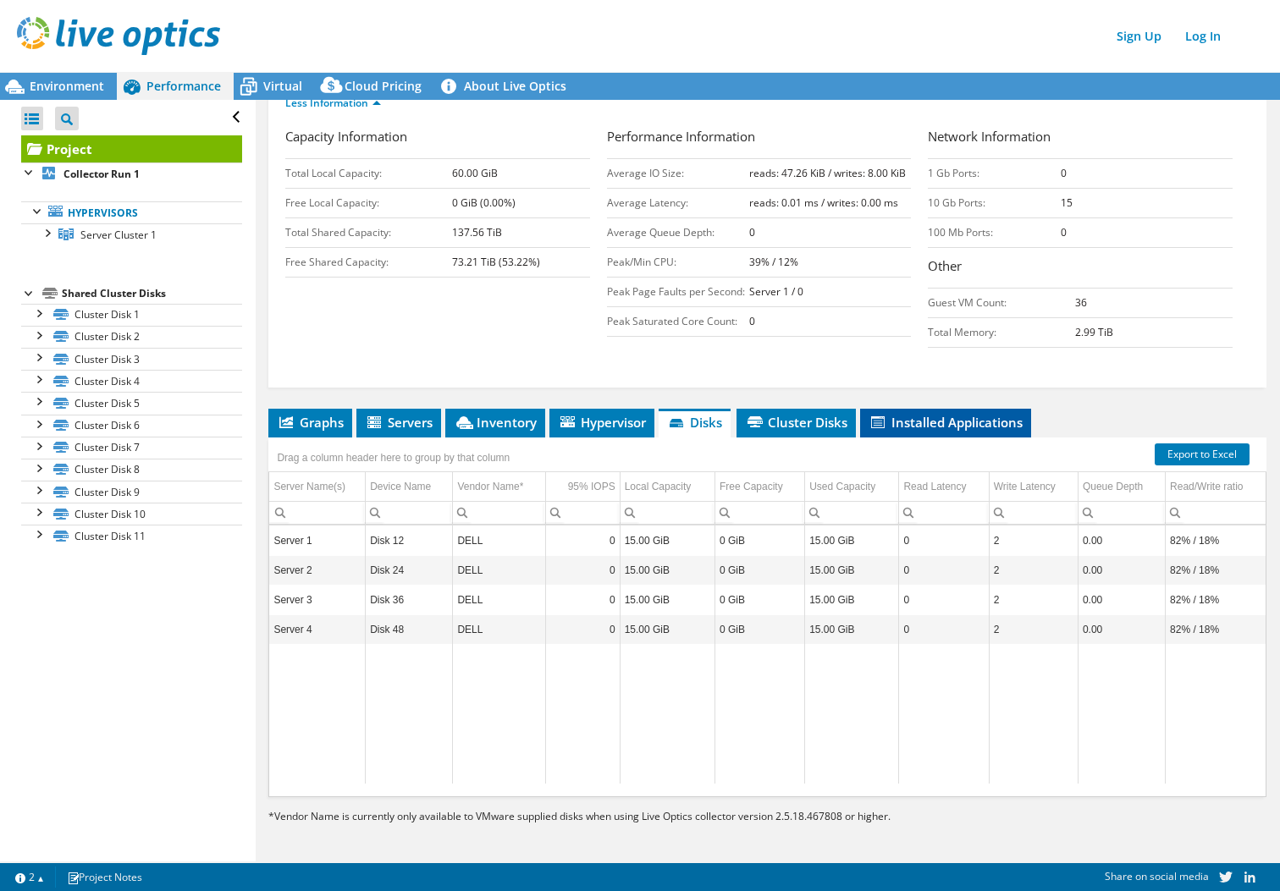
click at [962, 411] on li "Installed Applications" at bounding box center [945, 423] width 171 height 29
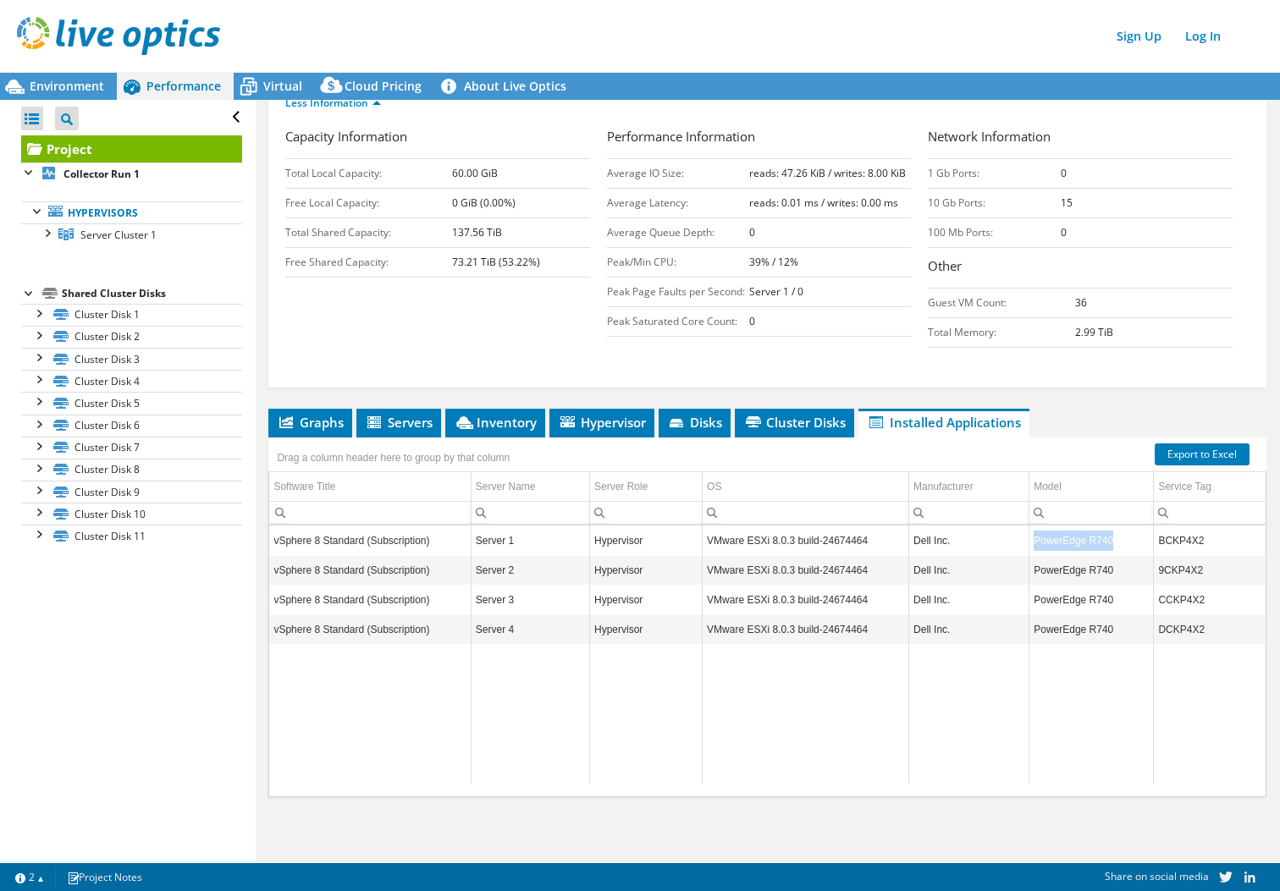
drag, startPoint x: 1107, startPoint y: 543, endPoint x: 1005, endPoint y: 536, distance: 102.7
click at [1005, 536] on tr "vSphere 8 Standard (Subscription) Server 1 Hypervisor VMware ESXi 8.0.3 build-2…" at bounding box center [767, 542] width 996 height 30
copy tr "PowerEdge R740"
click at [82, 84] on span "Environment" at bounding box center [67, 86] width 74 height 16
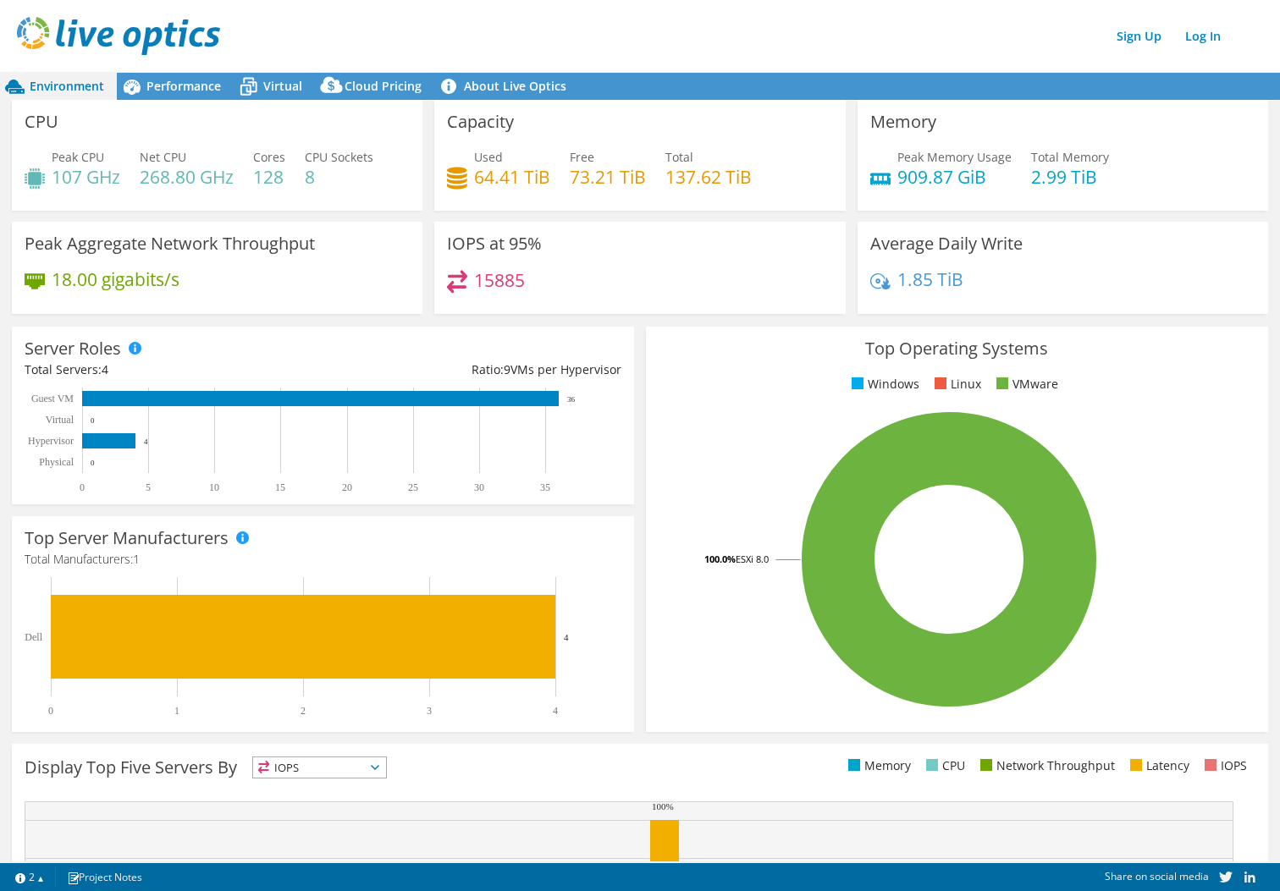
scroll to position [224, 0]
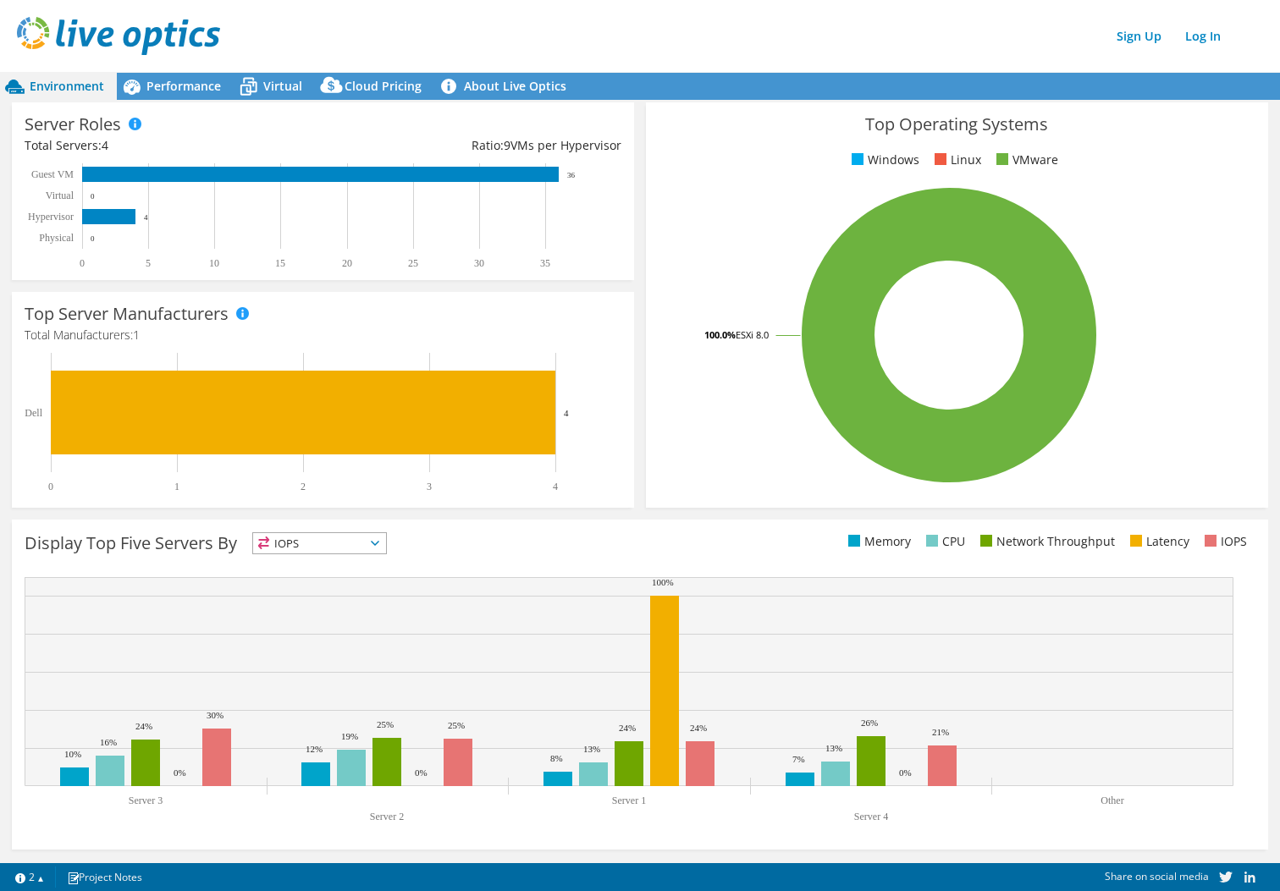
click at [306, 533] on span "IOPS" at bounding box center [319, 543] width 133 height 20
click at [590, 500] on div "Top Server Manufacturers Manufacturers are shown for physical servers and hyper…" at bounding box center [323, 400] width 622 height 216
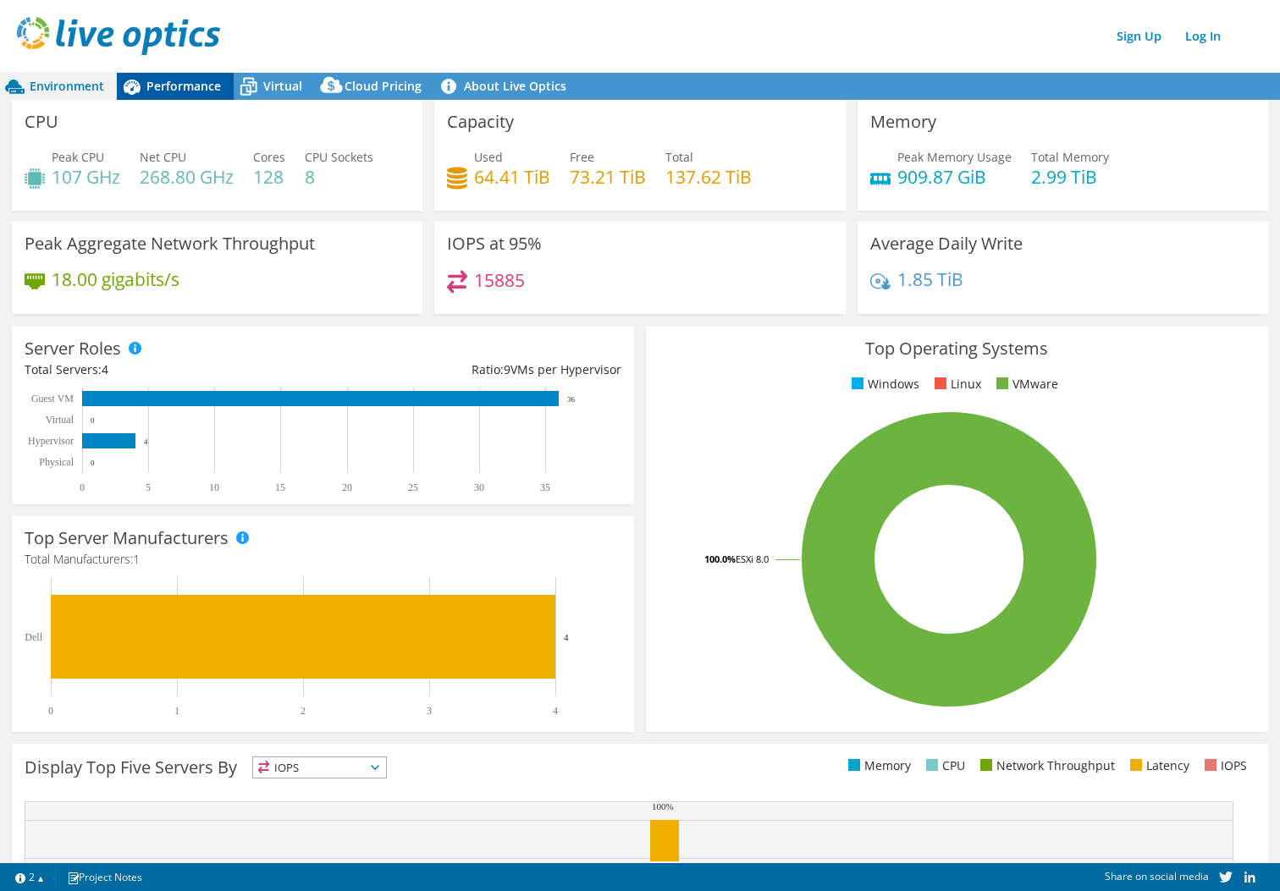
click at [154, 93] on span "Performance" at bounding box center [183, 86] width 74 height 16
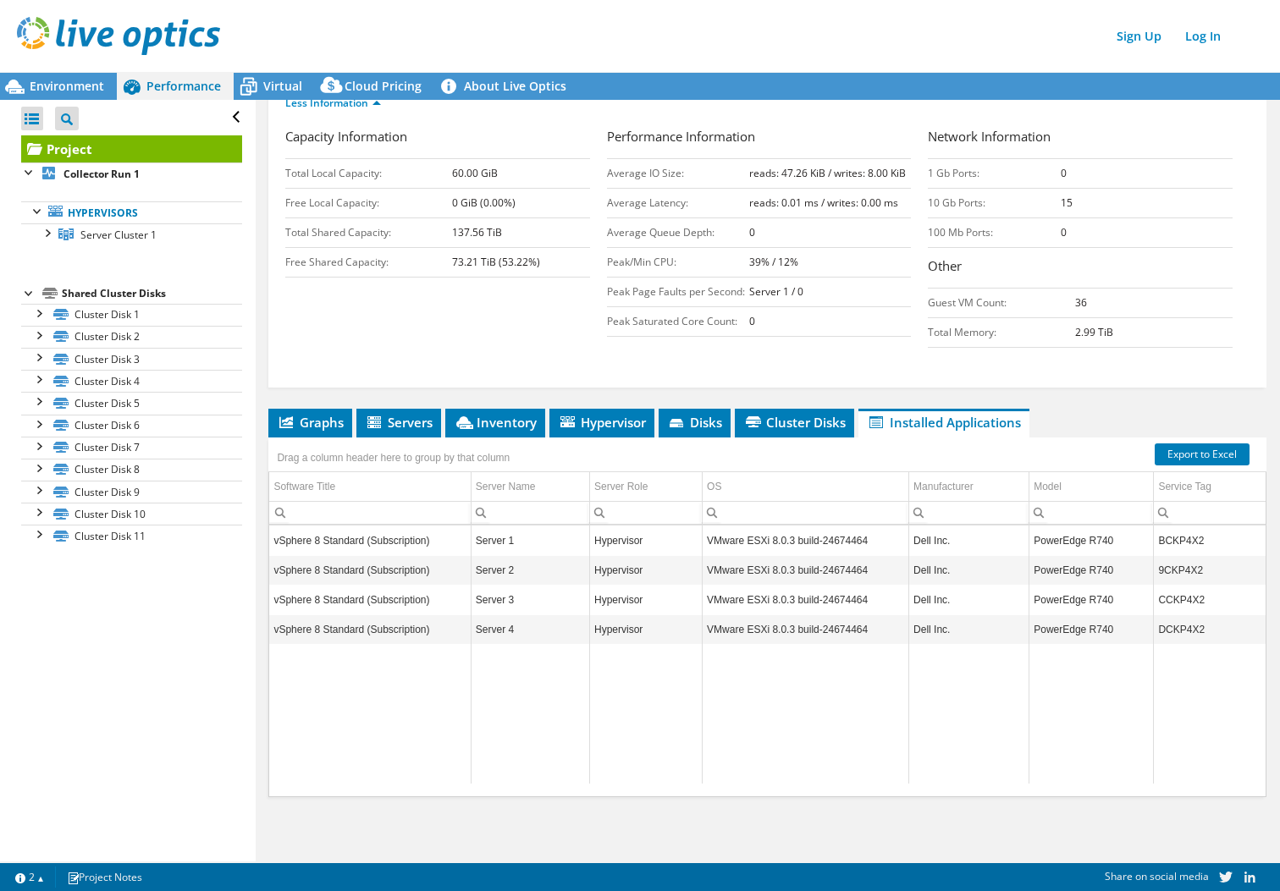
drag, startPoint x: 527, startPoint y: 252, endPoint x: 510, endPoint y: 255, distance: 17.1
click at [527, 252] on td "73.21 TiB (53.22%)" at bounding box center [521, 263] width 138 height 30
click at [435, 404] on div "Project Details Duration 7 days, 0 hr, 1 min Start Time [DATE] 09:15 (+01:00) E…" at bounding box center [767, 354] width 1023 height 1015
click at [488, 420] on span "Inventory" at bounding box center [495, 422] width 83 height 17
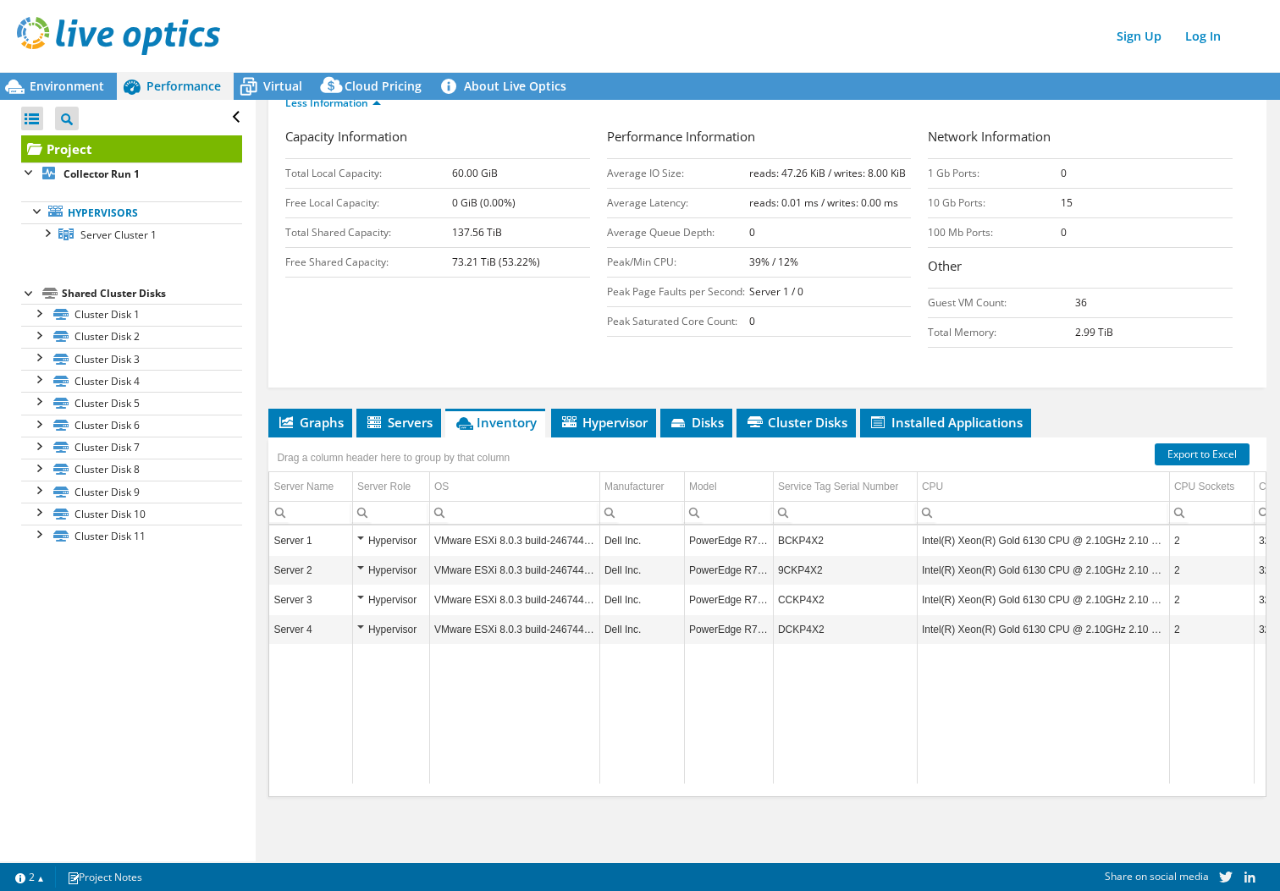
click at [618, 714] on td "Data grid" at bounding box center [641, 714] width 85 height 139
click at [676, 781] on td "Data grid" at bounding box center [641, 714] width 85 height 139
drag, startPoint x: 503, startPoint y: 235, endPoint x: 444, endPoint y: 237, distance: 59.3
click at [444, 237] on tr "Total Shared Capacity: 137.56 TiB" at bounding box center [437, 233] width 305 height 30
click at [483, 239] on b "137.56 TiB" at bounding box center [477, 232] width 50 height 14
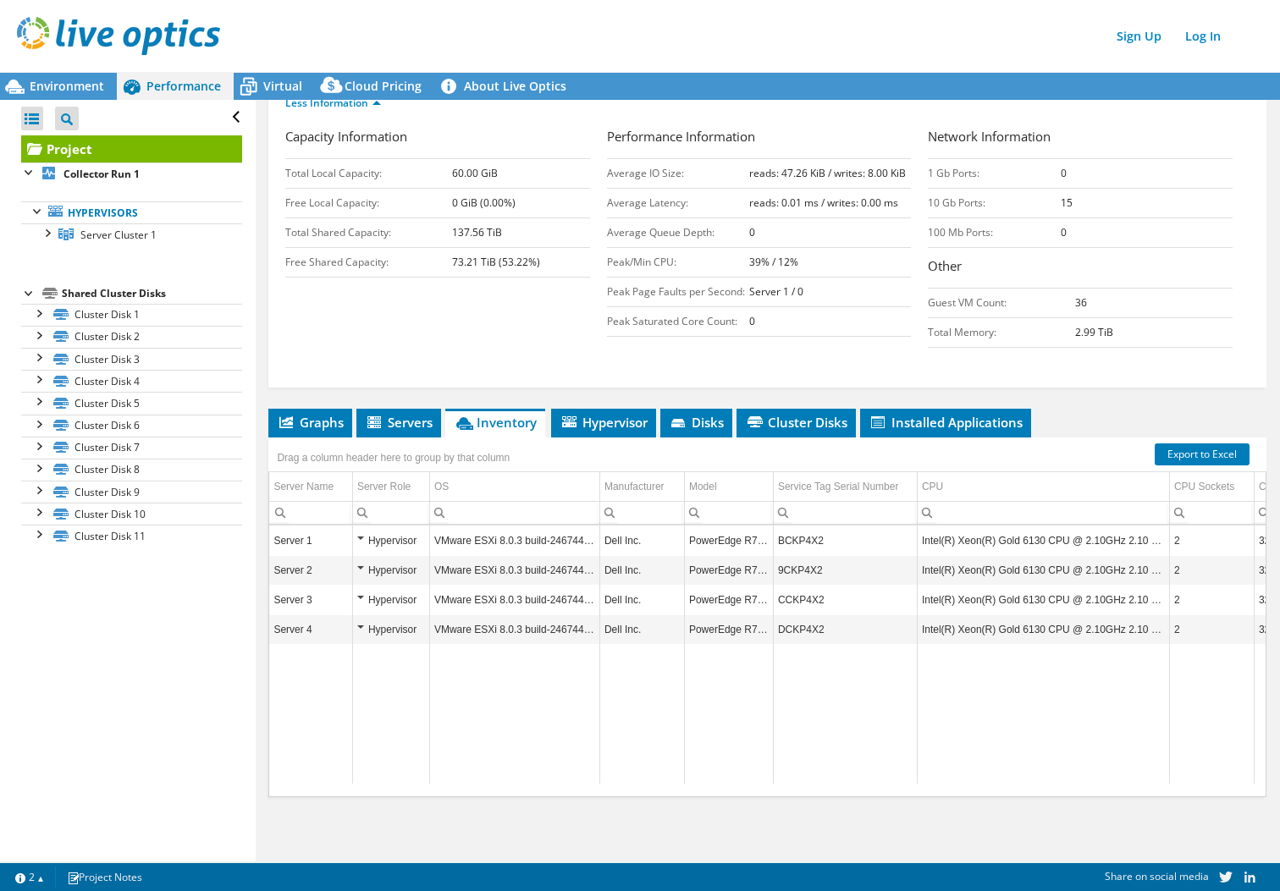
drag, startPoint x: 523, startPoint y: 239, endPoint x: 414, endPoint y: 234, distance: 109.3
click at [414, 234] on tr "Total Shared Capacity: 137.56 TiB" at bounding box center [437, 233] width 305 height 30
click at [527, 176] on td "60.00 GiB" at bounding box center [521, 174] width 138 height 30
drag, startPoint x: 524, startPoint y: 177, endPoint x: 449, endPoint y: 172, distance: 75.5
click at [449, 172] on tr "Total Local Capacity: 60.00 GiB" at bounding box center [437, 174] width 305 height 30
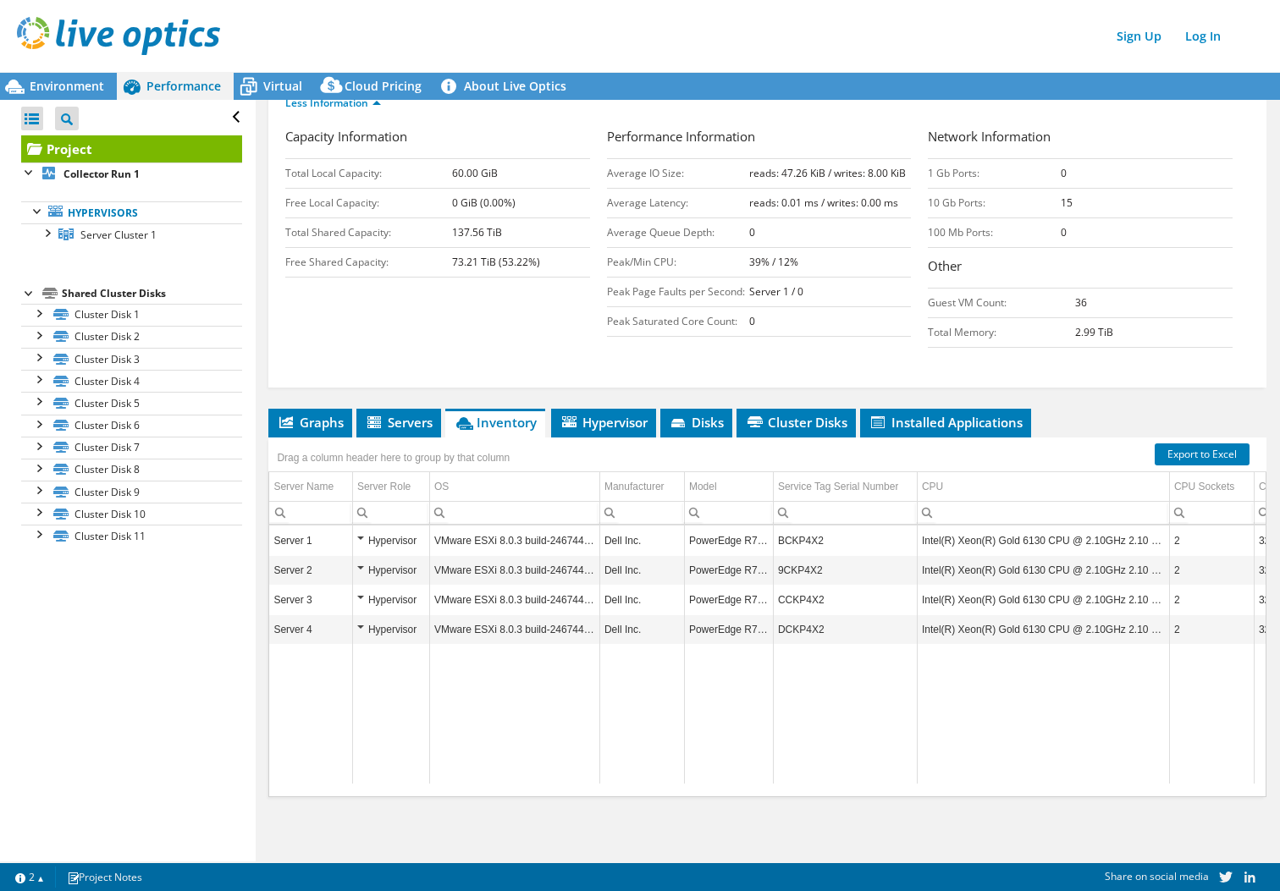
drag, startPoint x: 529, startPoint y: 265, endPoint x: 420, endPoint y: 269, distance: 109.3
click at [420, 269] on tr "Free Shared Capacity: 73.21 TiB (53.22%)" at bounding box center [437, 263] width 305 height 30
click at [484, 269] on td "73.21 TiB (53.22%)" at bounding box center [521, 263] width 138 height 30
drag, startPoint x: 493, startPoint y: 266, endPoint x: 448, endPoint y: 262, distance: 45.0
click at [448, 262] on tr "Free Shared Capacity: 73.21 TiB (53.22%)" at bounding box center [437, 263] width 305 height 30
